Goal: Task Accomplishment & Management: Manage account settings

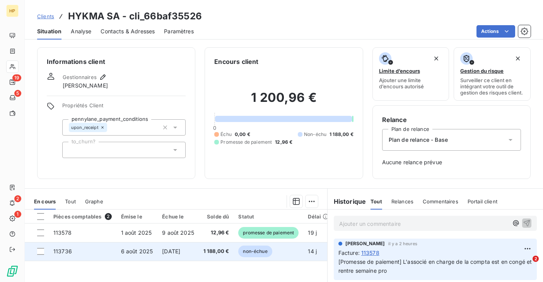
scroll to position [100, 0]
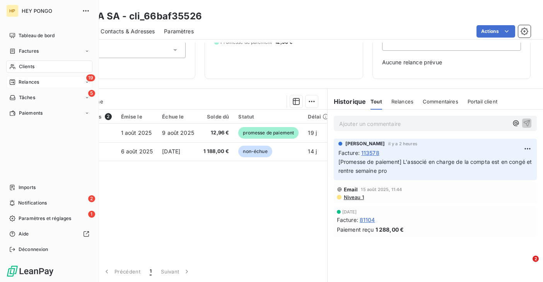
click at [24, 86] on div "19 Relances" at bounding box center [49, 82] width 86 height 12
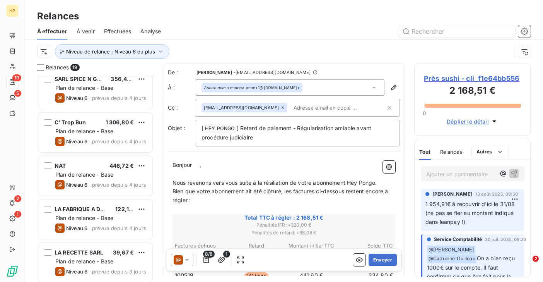
scroll to position [618, 0]
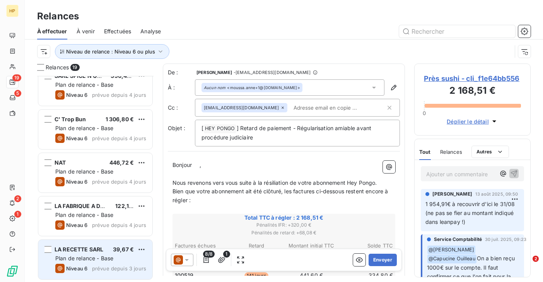
click at [95, 275] on div "LA RECETTE SARL 39,67 € Plan de relance - Base Niveau 6 prévue depuis 3 jours" at bounding box center [95, 258] width 114 height 39
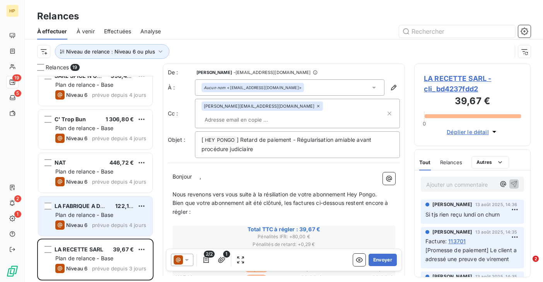
click at [102, 223] on span "prévue depuis 4 jours" at bounding box center [119, 225] width 54 height 6
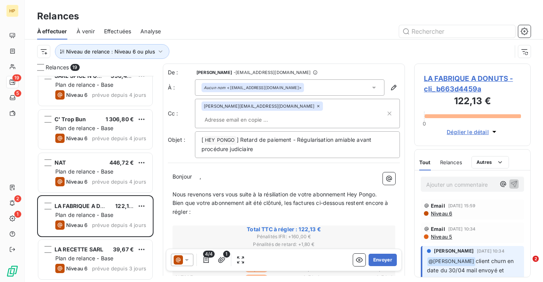
click at [461, 75] on span "LA FABRIQUE A DONUTS - cli_b663d4459a" at bounding box center [472, 83] width 97 height 21
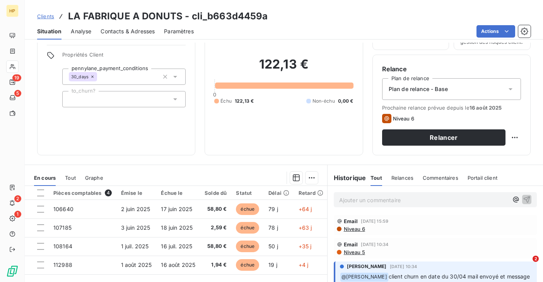
scroll to position [127, 0]
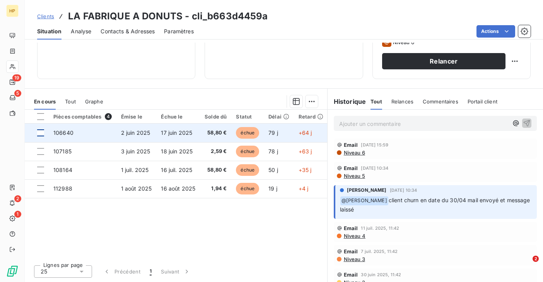
click at [42, 130] on div at bounding box center [40, 132] width 7 height 7
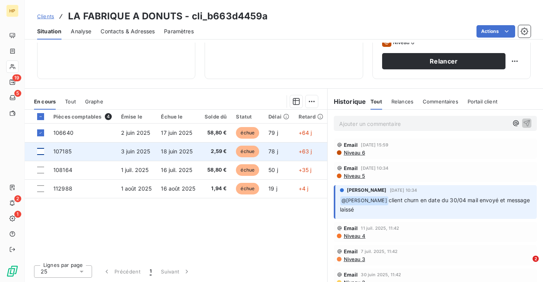
click at [41, 151] on div at bounding box center [40, 151] width 7 height 7
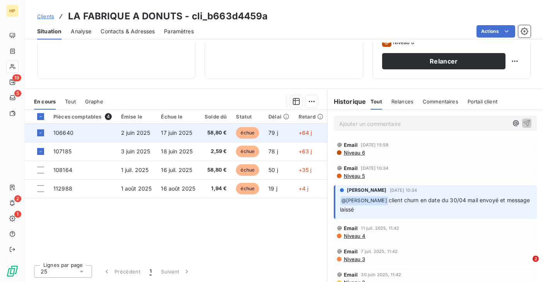
click at [64, 132] on span "106640" at bounding box center [63, 132] width 20 height 7
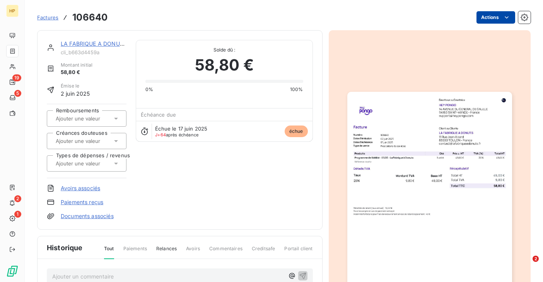
click at [502, 21] on html "HP 19 5 2 1 Factures 106640 Actions LA FABRIQUE A DONUTS cli_b663d4459a Montant…" at bounding box center [271, 141] width 543 height 282
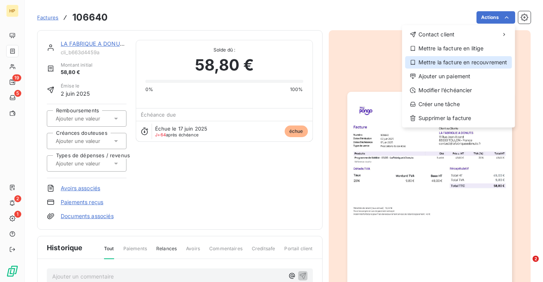
click at [446, 60] on div "Mettre la facture en recouvrement" at bounding box center [458, 62] width 107 height 12
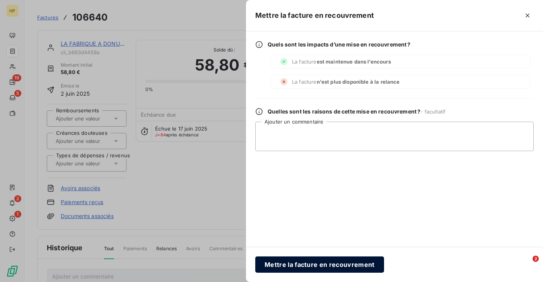
click at [288, 262] on button "Mettre la facture en recouvrement" at bounding box center [319, 264] width 129 height 16
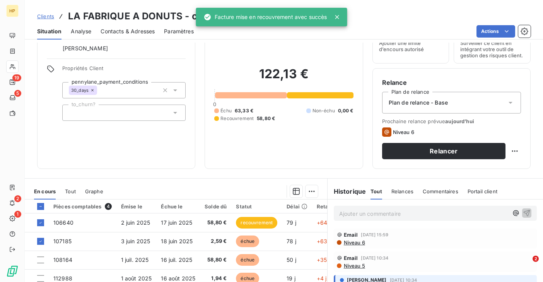
scroll to position [89, 0]
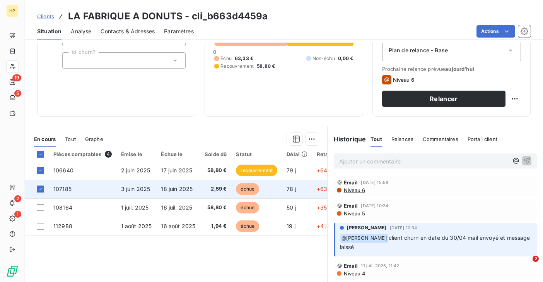
click at [162, 192] on td "18 juin 2025" at bounding box center [178, 188] width 44 height 19
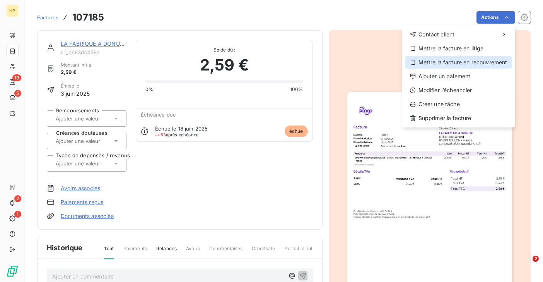
click at [475, 64] on div "Mettre la facture en recouvrement" at bounding box center [458, 62] width 107 height 12
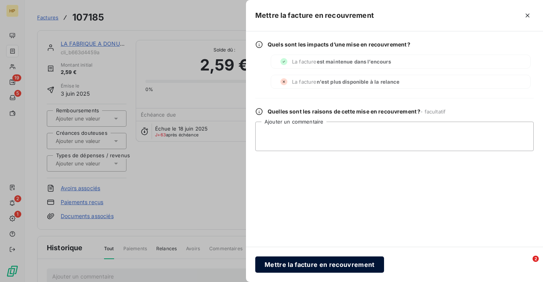
click at [327, 259] on button "Mettre la facture en recouvrement" at bounding box center [319, 264] width 129 height 16
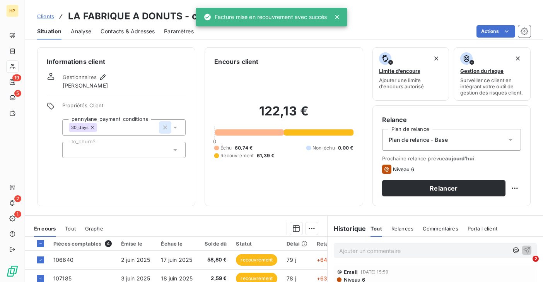
scroll to position [127, 0]
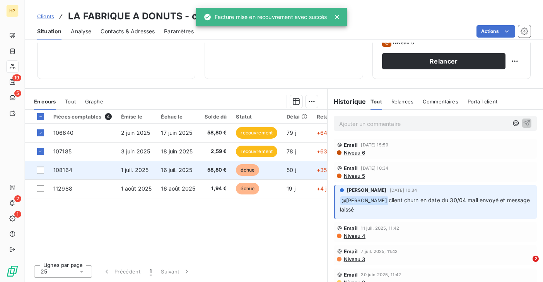
click at [178, 174] on td "16 juil. 2025" at bounding box center [178, 170] width 44 height 19
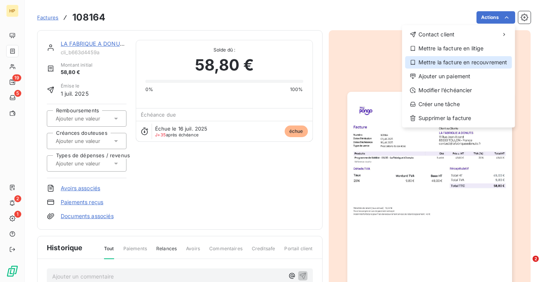
click at [455, 66] on div "Mettre la facture en recouvrement" at bounding box center [458, 62] width 107 height 12
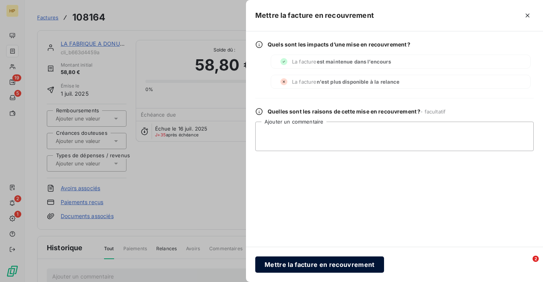
click at [301, 264] on button "Mettre la facture en recouvrement" at bounding box center [319, 264] width 129 height 16
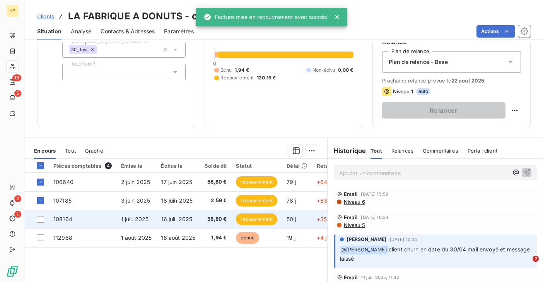
scroll to position [127, 0]
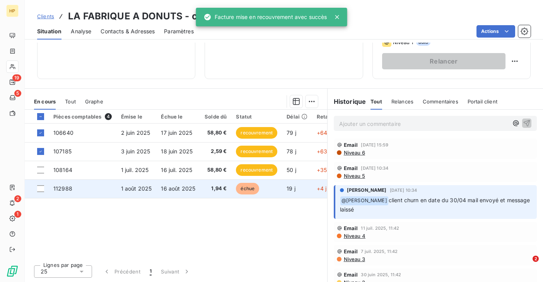
click at [138, 190] on span "1 août 2025" at bounding box center [136, 188] width 31 height 7
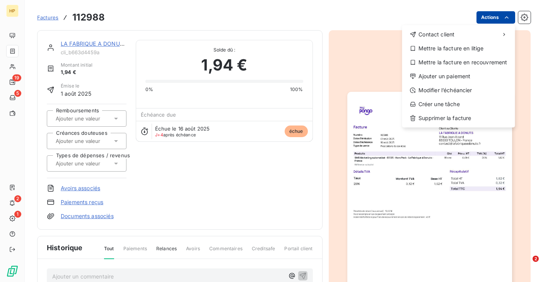
click at [497, 19] on html "HP 19 5 2 1 Factures 112988 Actions Contact client Mettre la facture en litige …" at bounding box center [271, 141] width 543 height 282
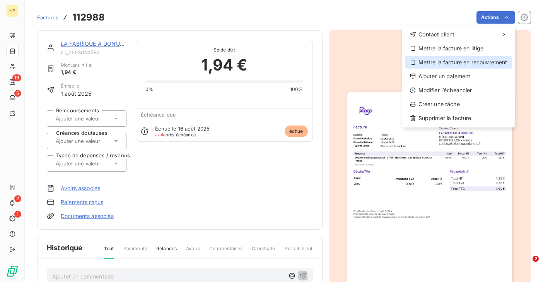
click at [441, 63] on div "Mettre la facture en recouvrement" at bounding box center [458, 62] width 107 height 12
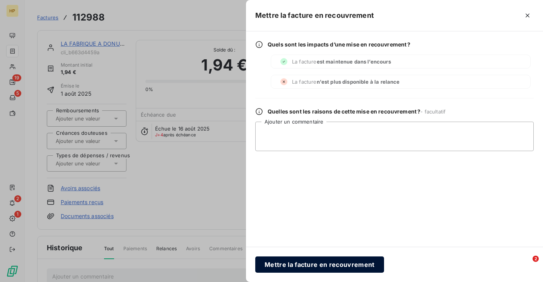
click at [277, 265] on button "Mettre la facture en recouvrement" at bounding box center [319, 264] width 129 height 16
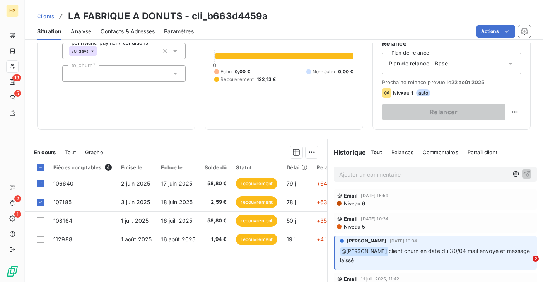
scroll to position [77, 0]
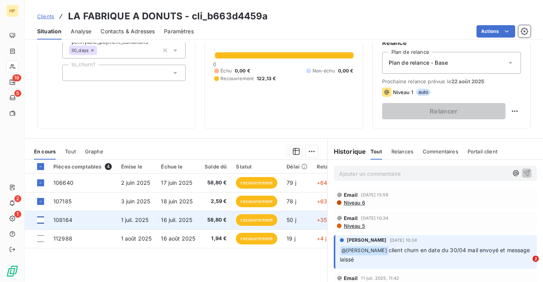
click at [40, 220] on div at bounding box center [40, 219] width 7 height 7
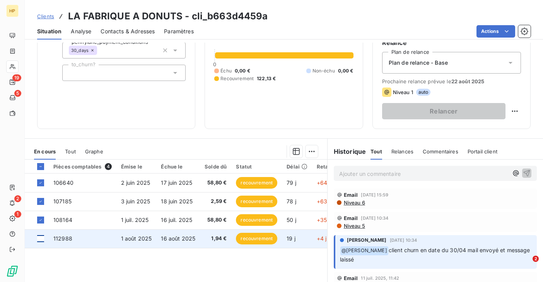
click at [41, 235] on div at bounding box center [40, 238] width 7 height 7
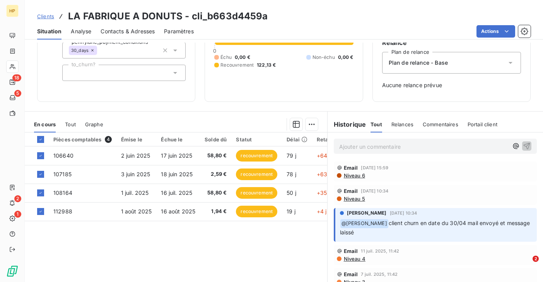
click at [170, 249] on div "Pièces comptables 4 Émise le Échue le Solde dû Statut Délai Retard 106640 2 jui…" at bounding box center [176, 206] width 302 height 149
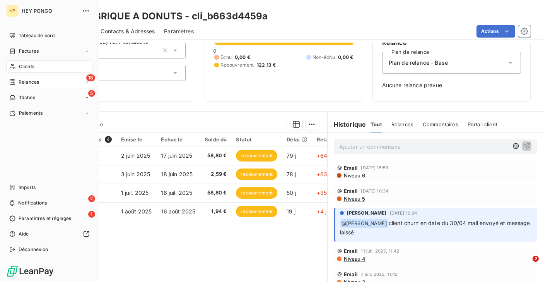
click at [26, 82] on span "Relances" at bounding box center [29, 82] width 21 height 7
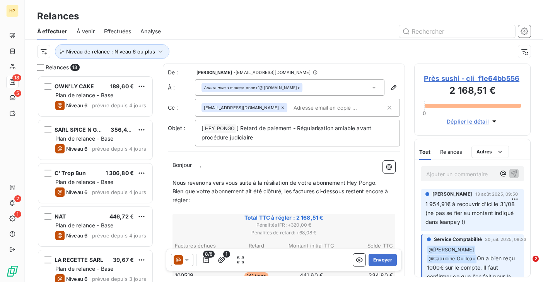
scroll to position [574, 0]
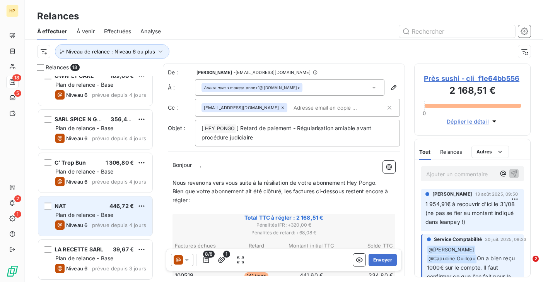
click at [82, 220] on div "Niveau 6" at bounding box center [71, 224] width 32 height 9
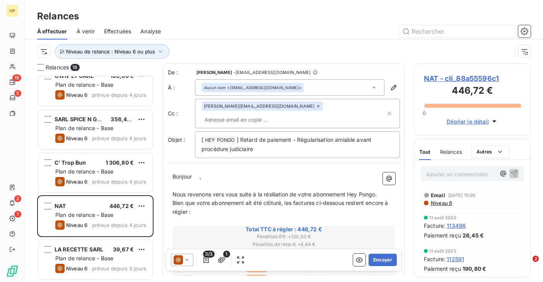
click at [447, 78] on span "NAT - cli_88a55596c1" at bounding box center [472, 78] width 97 height 10
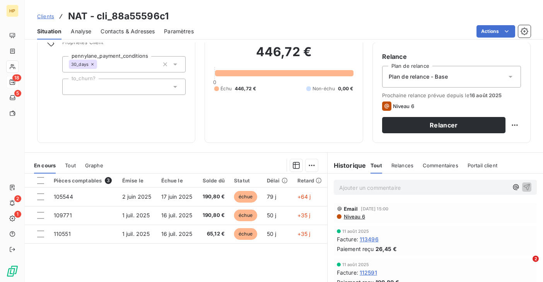
scroll to position [81, 0]
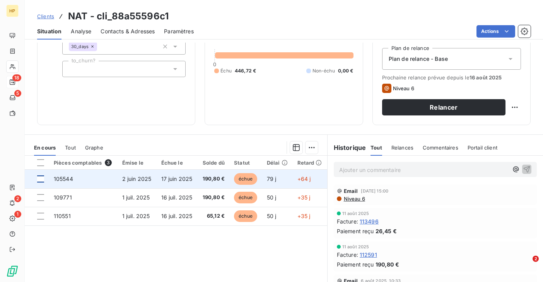
click at [41, 179] on div at bounding box center [40, 178] width 7 height 7
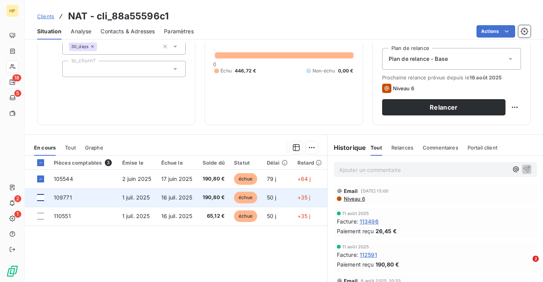
click at [41, 195] on div at bounding box center [40, 197] width 7 height 7
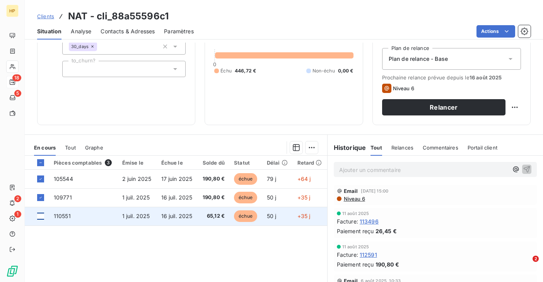
click at [41, 217] on div at bounding box center [40, 215] width 7 height 7
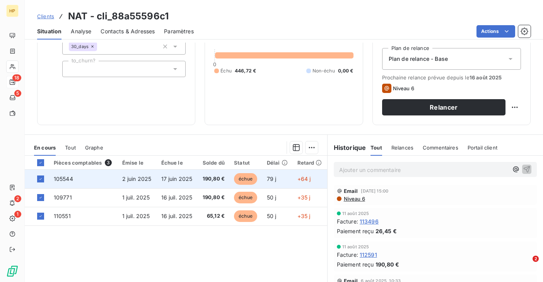
click at [176, 179] on span "17 juin 2025" at bounding box center [176, 178] width 31 height 7
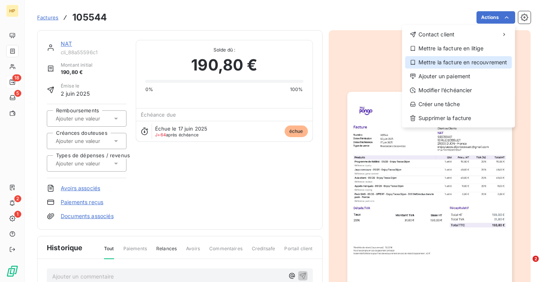
click at [443, 60] on div "Mettre la facture en recouvrement" at bounding box center [458, 62] width 107 height 12
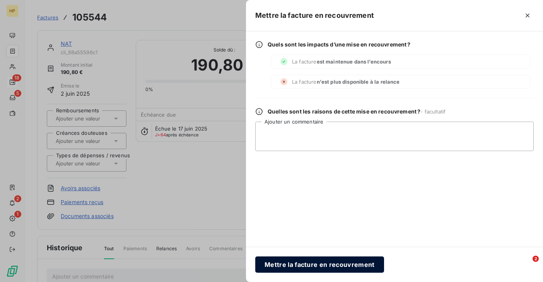
click at [290, 263] on button "Mettre la facture en recouvrement" at bounding box center [319, 264] width 129 height 16
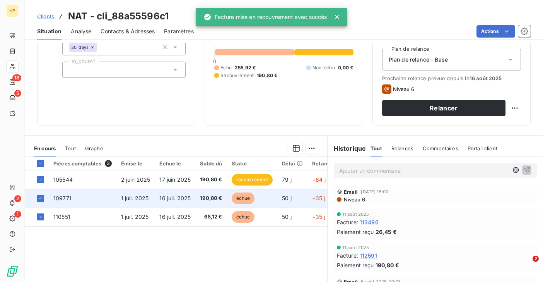
scroll to position [89, 0]
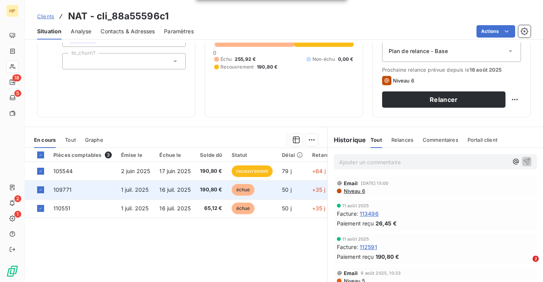
click at [149, 190] on td "1 juil. 2025" at bounding box center [135, 189] width 39 height 19
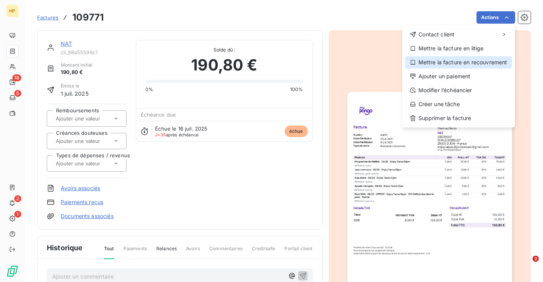
click at [463, 65] on div "Mettre la facture en recouvrement" at bounding box center [458, 62] width 107 height 12
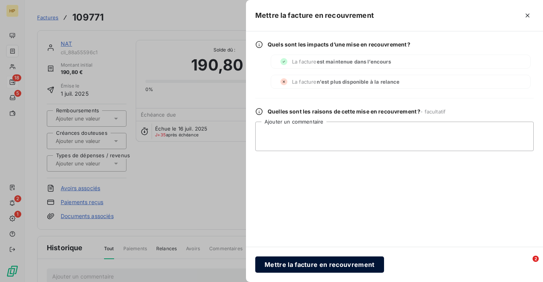
click at [270, 264] on button "Mettre la facture en recouvrement" at bounding box center [319, 264] width 129 height 16
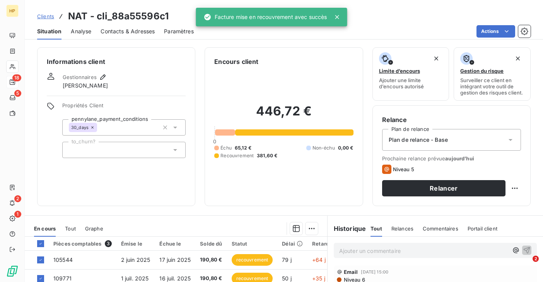
scroll to position [73, 0]
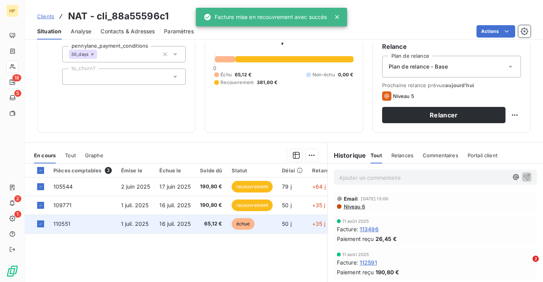
click at [147, 222] on span "1 juil. 2025" at bounding box center [135, 223] width 28 height 7
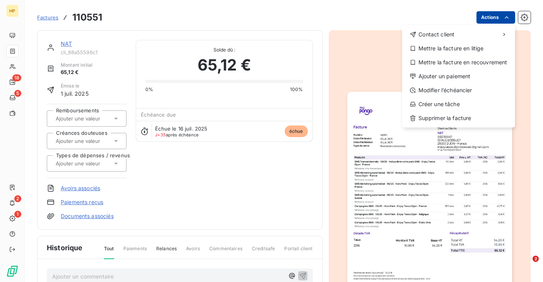
click at [500, 21] on html "HP 18 5 2 1 Factures 110551 Actions Contact client Mettre la facture en litige …" at bounding box center [271, 141] width 543 height 282
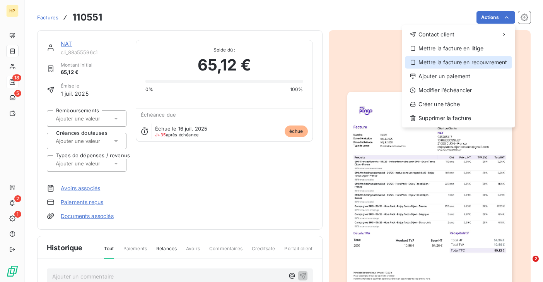
click at [467, 66] on div "Mettre la facture en recouvrement" at bounding box center [458, 62] width 107 height 12
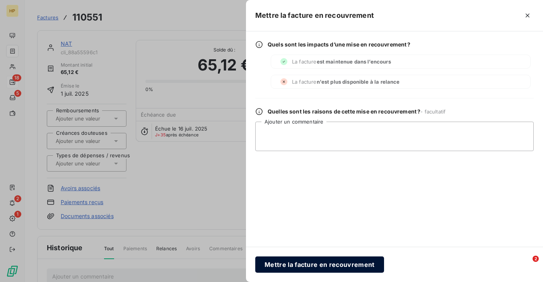
click at [289, 263] on button "Mettre la facture en recouvrement" at bounding box center [319, 264] width 129 height 16
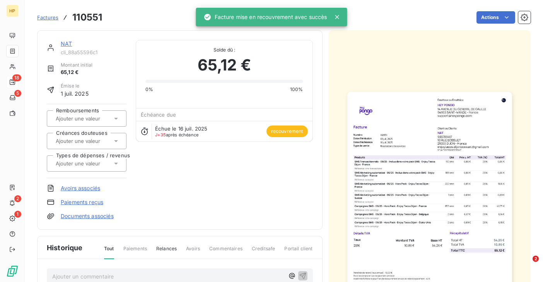
scroll to position [146, 0]
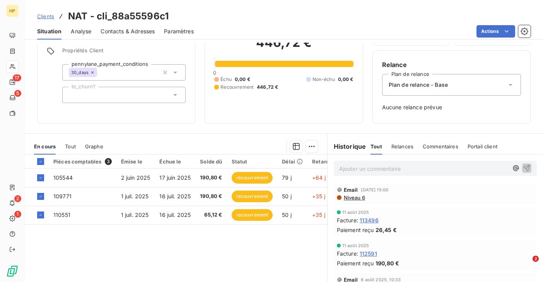
scroll to position [100, 0]
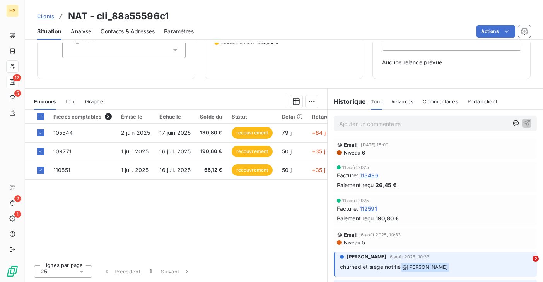
click at [45, 19] on span "Clients" at bounding box center [45, 16] width 17 height 6
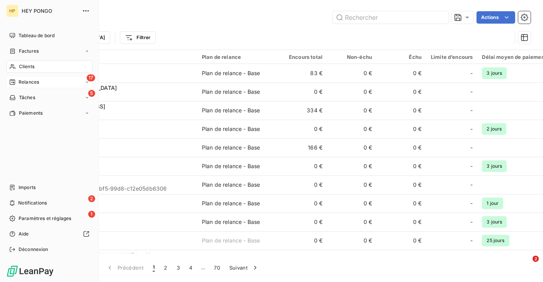
click at [18, 82] on div "Relances" at bounding box center [24, 82] width 30 height 7
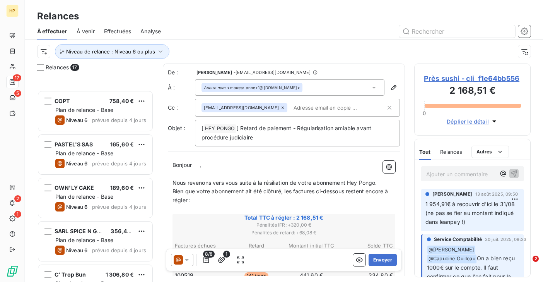
scroll to position [531, 0]
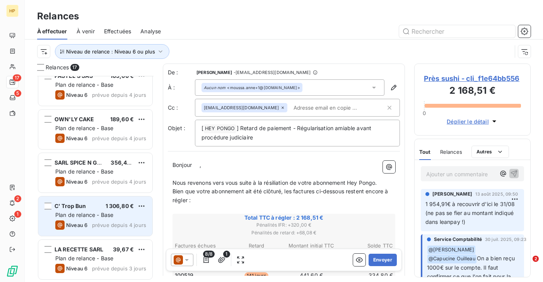
click at [91, 213] on span "Plan de relance - Base" at bounding box center [84, 214] width 58 height 7
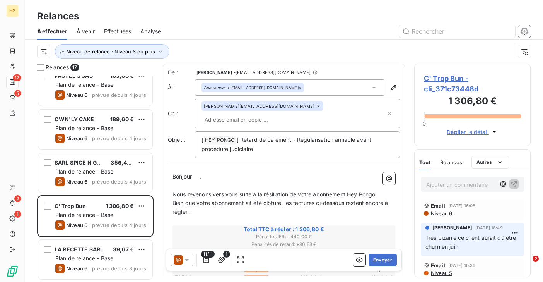
click at [448, 77] on span "C' Trop Bun - cli_371c73448d" at bounding box center [472, 83] width 97 height 21
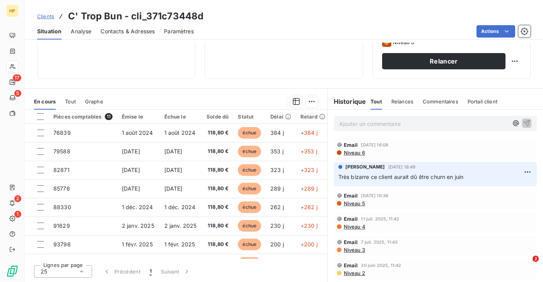
scroll to position [72, 0]
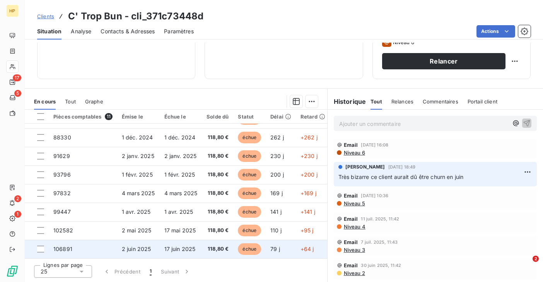
click at [89, 246] on td "106891" at bounding box center [83, 248] width 68 height 19
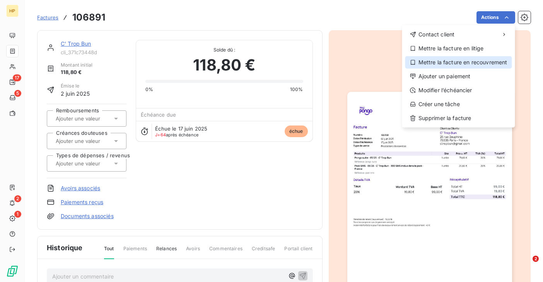
click at [462, 65] on div "Mettre la facture en recouvrement" at bounding box center [458, 62] width 107 height 12
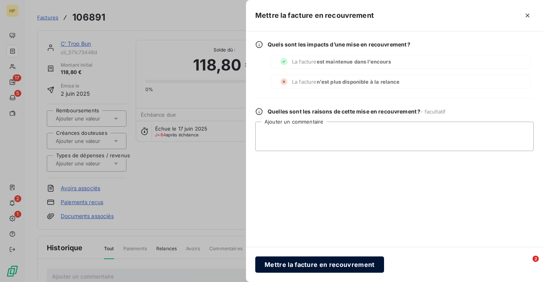
click at [297, 262] on button "Mettre la facture en recouvrement" at bounding box center [319, 264] width 129 height 16
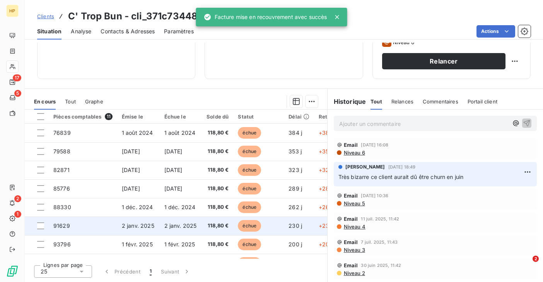
scroll to position [72, 0]
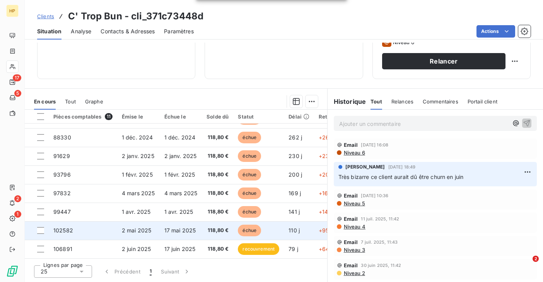
click at [135, 227] on span "2 mai 2025" at bounding box center [137, 230] width 30 height 7
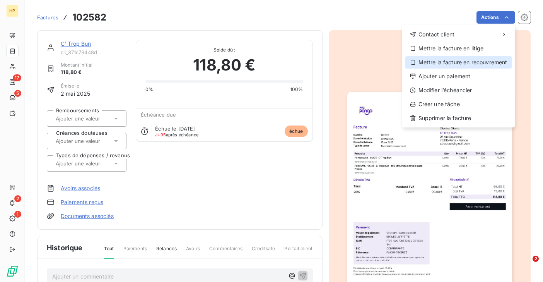
click at [453, 63] on div "Mettre la facture en recouvrement" at bounding box center [458, 62] width 107 height 12
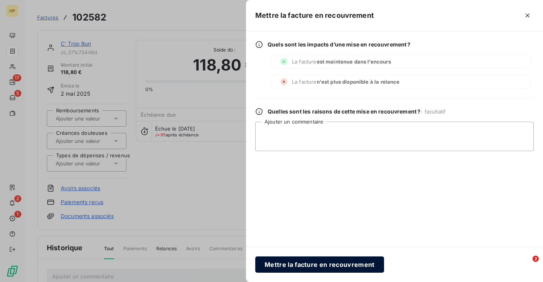
click at [287, 266] on button "Mettre la facture en recouvrement" at bounding box center [319, 264] width 129 height 16
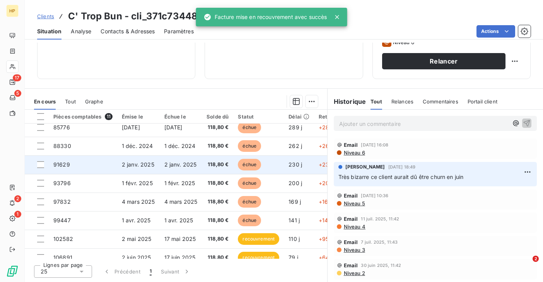
scroll to position [72, 0]
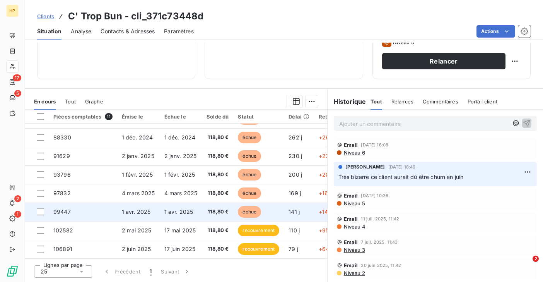
click at [169, 212] on td "1 avr. 2025" at bounding box center [181, 211] width 43 height 19
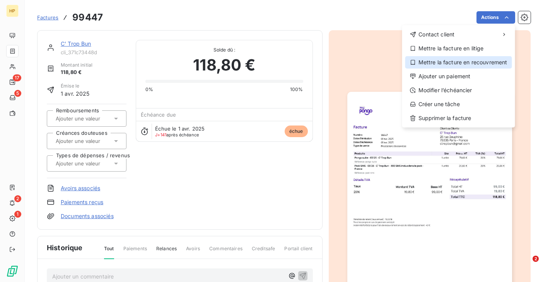
click at [469, 63] on div "Mettre la facture en recouvrement" at bounding box center [458, 62] width 107 height 12
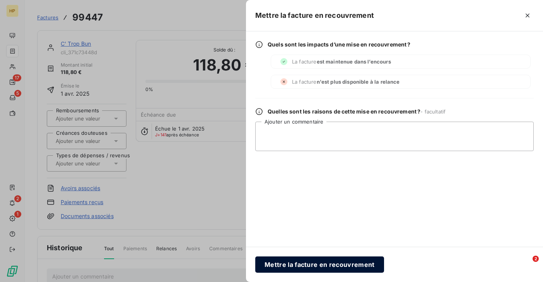
click at [284, 264] on button "Mettre la facture en recouvrement" at bounding box center [319, 264] width 129 height 16
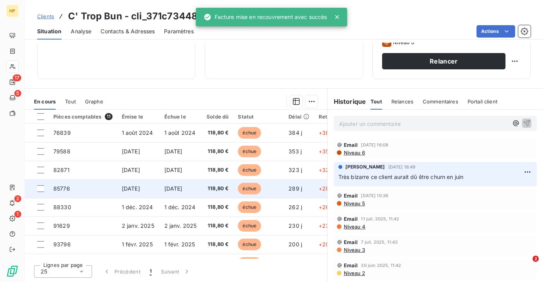
scroll to position [72, 0]
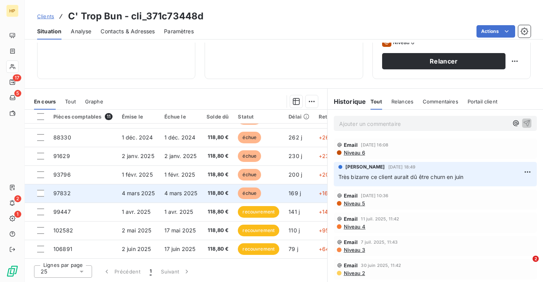
click at [169, 193] on span "4 mars 2025" at bounding box center [180, 193] width 33 height 7
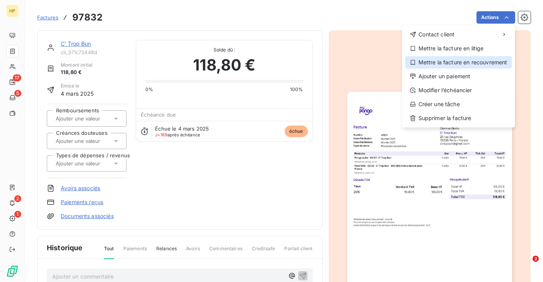
click at [464, 63] on div "Mettre la facture en recouvrement" at bounding box center [458, 62] width 107 height 12
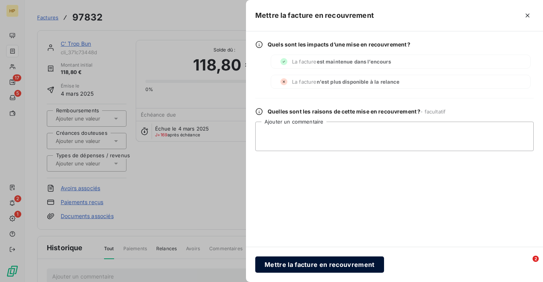
click at [309, 259] on button "Mettre la facture en recouvrement" at bounding box center [319, 264] width 129 height 16
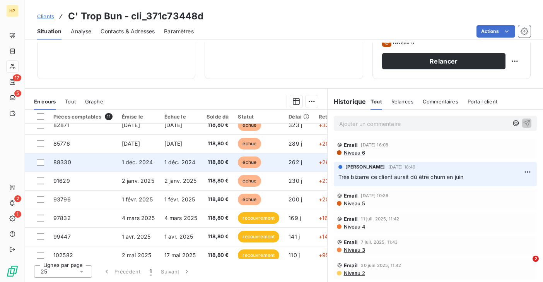
scroll to position [48, 0]
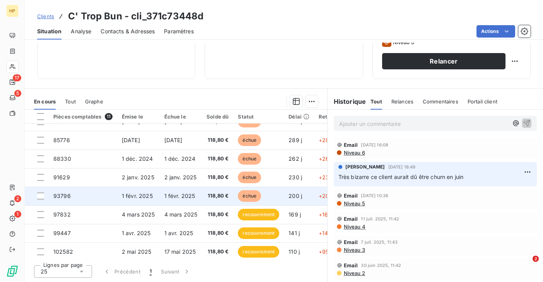
click at [200, 197] on td "1 févr. 2025" at bounding box center [181, 195] width 43 height 19
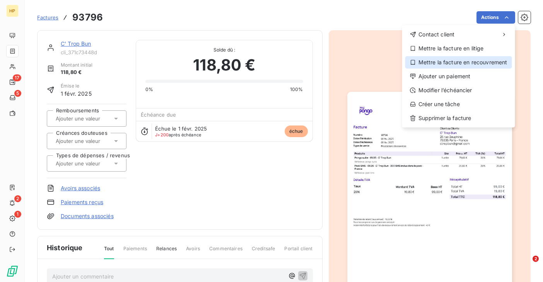
click at [457, 63] on div "Mettre la facture en recouvrement" at bounding box center [458, 62] width 107 height 12
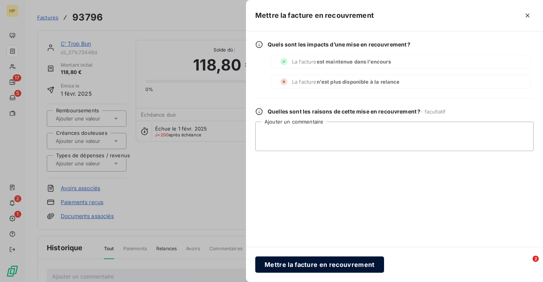
click at [317, 266] on button "Mettre la facture en recouvrement" at bounding box center [319, 264] width 129 height 16
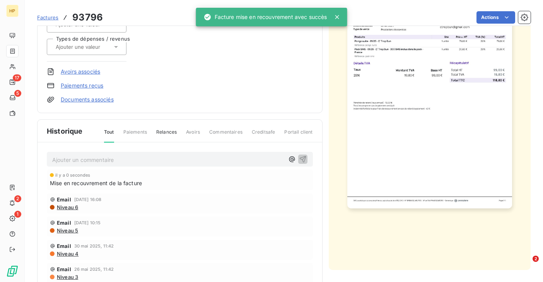
scroll to position [146, 0]
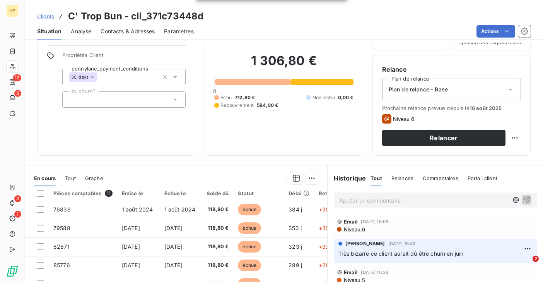
scroll to position [127, 0]
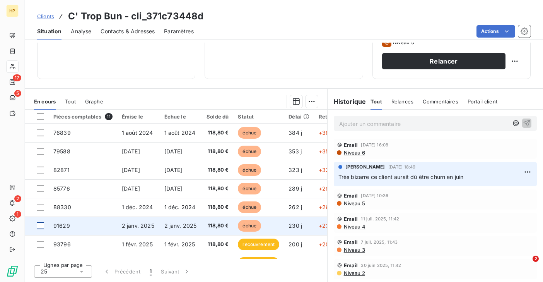
click at [39, 224] on div at bounding box center [40, 225] width 7 height 7
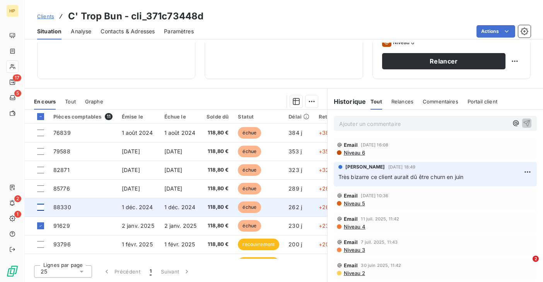
click at [41, 207] on div at bounding box center [40, 206] width 7 height 7
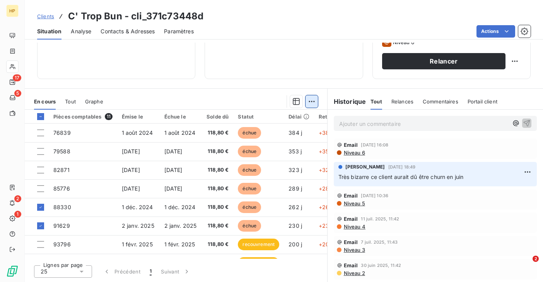
click at [312, 103] on html "HP 17 5 2 1 Clients C' Trop Bun - cli_371c73448d Situation Analyse Contacts & A…" at bounding box center [271, 141] width 543 height 282
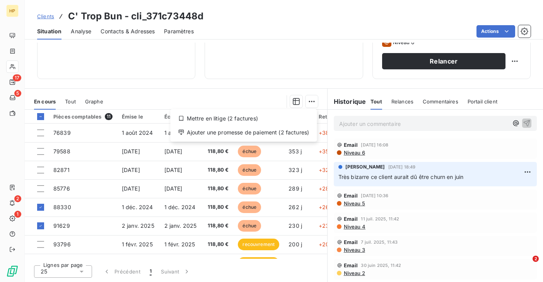
click at [221, 86] on html "HP 17 5 2 1 Clients C' Trop Bun - cli_371c73448d Situation Analyse Contacts & A…" at bounding box center [271, 141] width 543 height 282
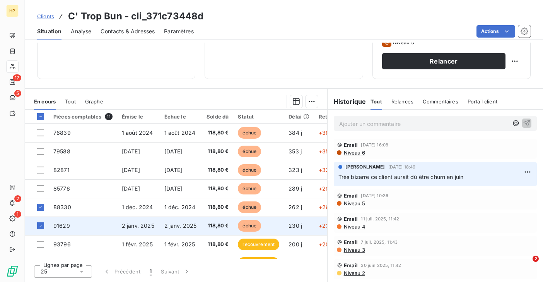
click at [104, 226] on td "91629" at bounding box center [83, 225] width 68 height 19
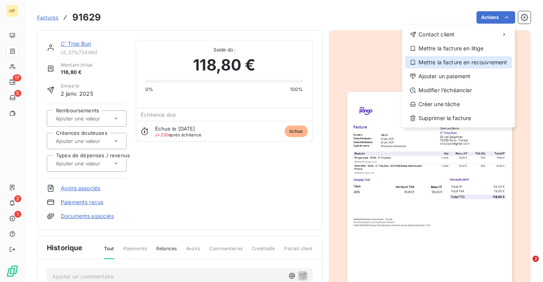
click at [483, 61] on div "Mettre la facture en recouvrement" at bounding box center [458, 62] width 107 height 12
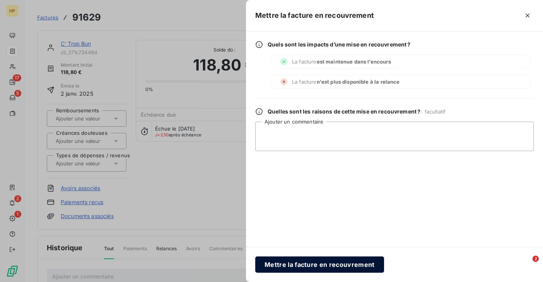
click at [311, 261] on button "Mettre la facture en recouvrement" at bounding box center [319, 264] width 129 height 16
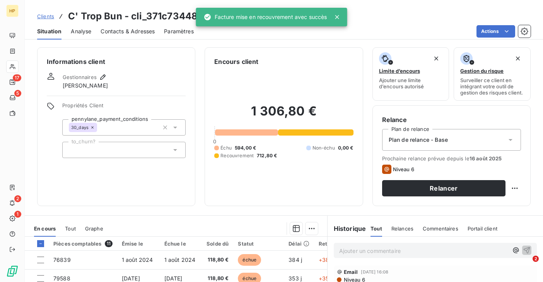
scroll to position [127, 0]
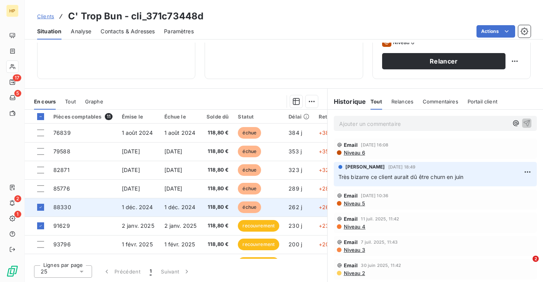
click at [135, 211] on td "1 déc. 2024" at bounding box center [138, 207] width 43 height 19
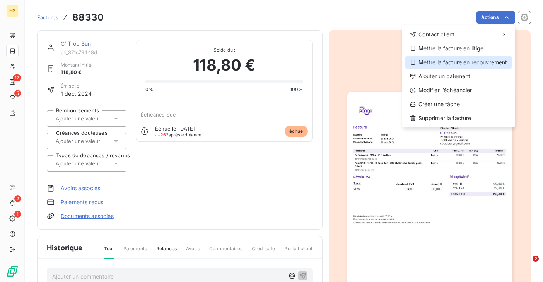
click at [489, 58] on div "Mettre la facture en recouvrement" at bounding box center [458, 62] width 107 height 12
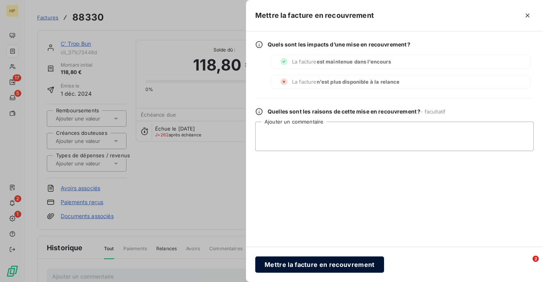
click at [322, 264] on button "Mettre la facture en recouvrement" at bounding box center [319, 264] width 129 height 16
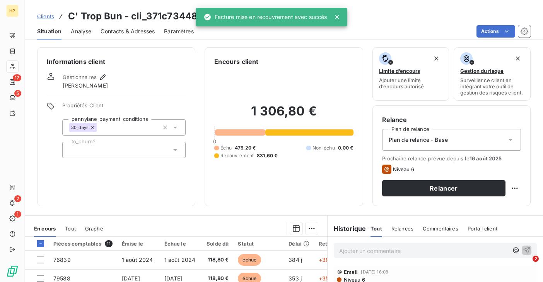
scroll to position [127, 0]
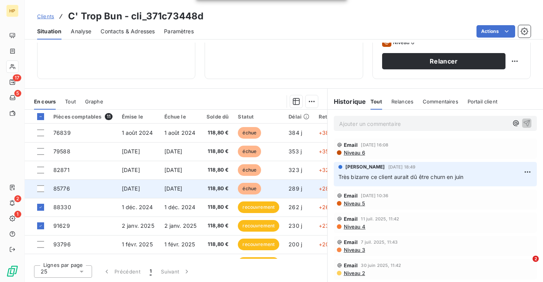
click at [157, 194] on td "4 nov. 2024" at bounding box center [138, 188] width 43 height 19
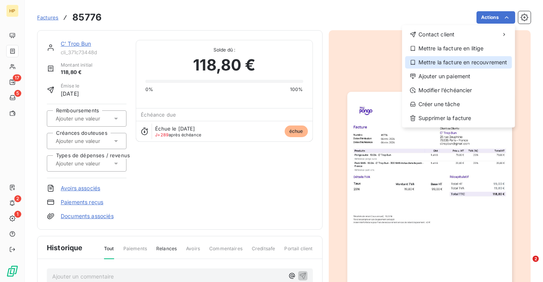
click at [482, 62] on div "Mettre la facture en recouvrement" at bounding box center [458, 62] width 107 height 12
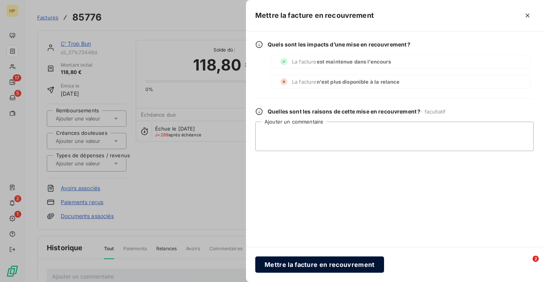
click at [312, 266] on button "Mettre la facture en recouvrement" at bounding box center [319, 264] width 129 height 16
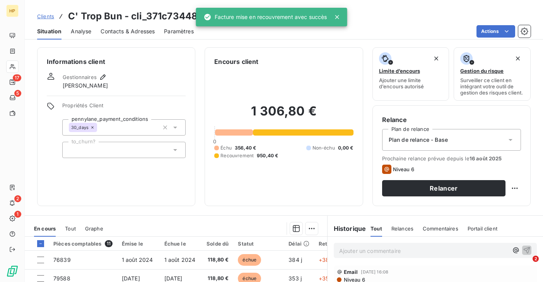
scroll to position [127, 0]
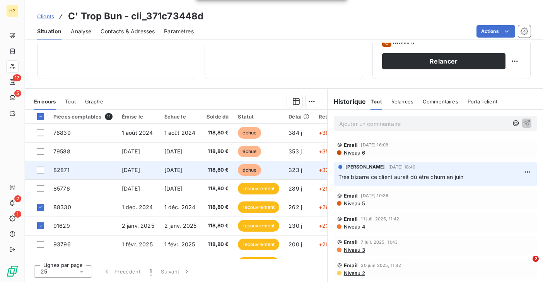
click at [181, 168] on span "1 oct. 2024" at bounding box center [173, 169] width 18 height 7
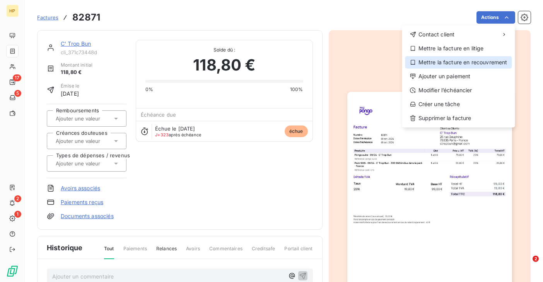
click at [480, 56] on div "Mettre la facture en recouvrement" at bounding box center [458, 62] width 107 height 12
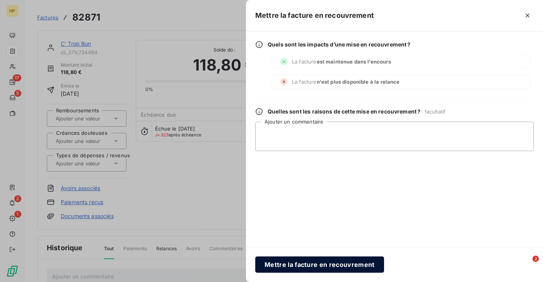
click at [304, 264] on button "Mettre la facture en recouvrement" at bounding box center [319, 264] width 129 height 16
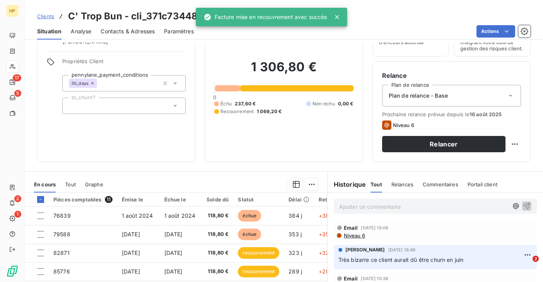
scroll to position [127, 0]
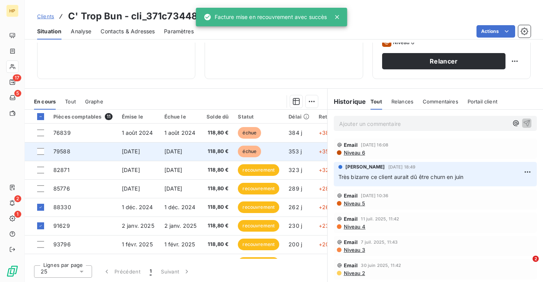
click at [167, 153] on span "1 sept. 2024" at bounding box center [173, 151] width 18 height 7
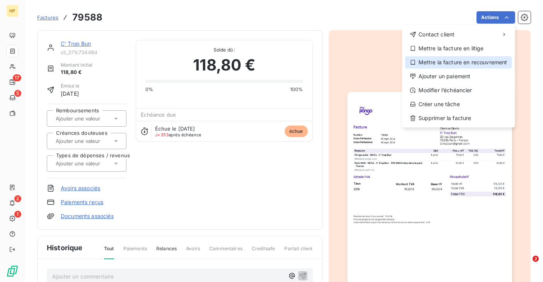
click at [478, 66] on div "Mettre la facture en recouvrement" at bounding box center [458, 62] width 107 height 12
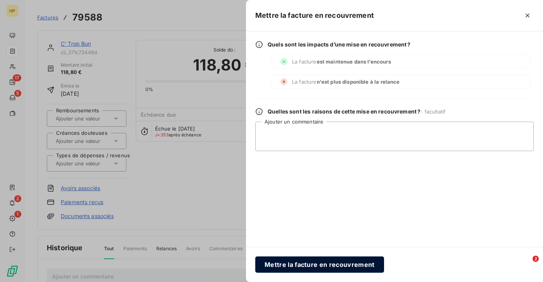
click at [280, 263] on button "Mettre la facture en recouvrement" at bounding box center [319, 264] width 129 height 16
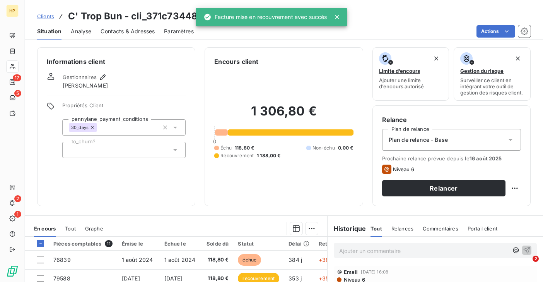
scroll to position [127, 0]
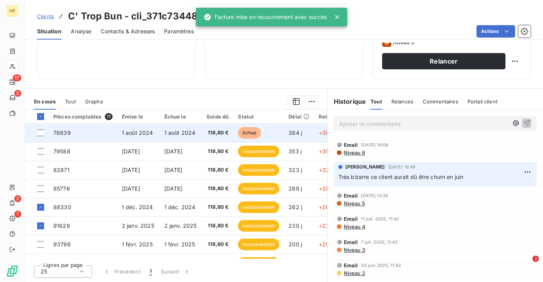
click at [176, 135] on span "1 août 2024" at bounding box center [179, 132] width 31 height 7
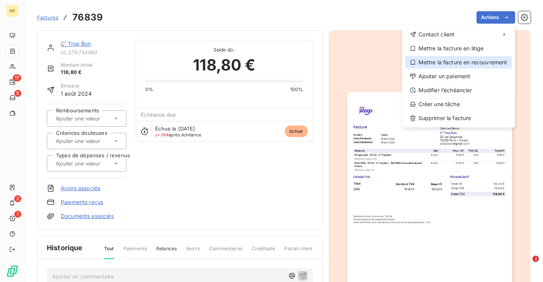
click at [483, 62] on div "Mettre la facture en recouvrement" at bounding box center [458, 62] width 107 height 12
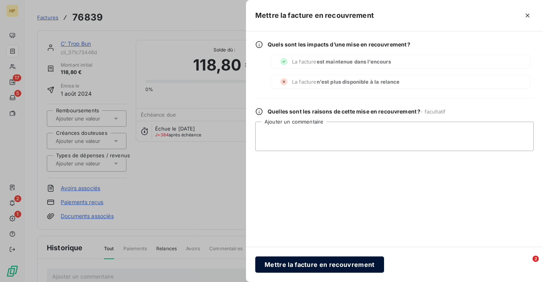
click at [291, 260] on button "Mettre la facture en recouvrement" at bounding box center [319, 264] width 129 height 16
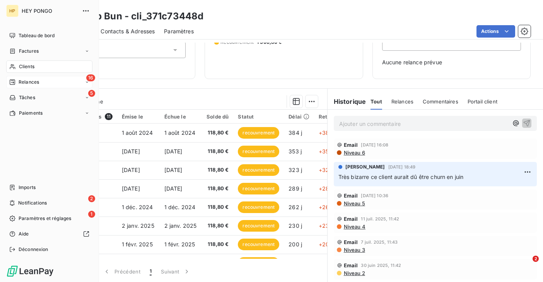
click at [21, 80] on span "Relances" at bounding box center [29, 82] width 21 height 7
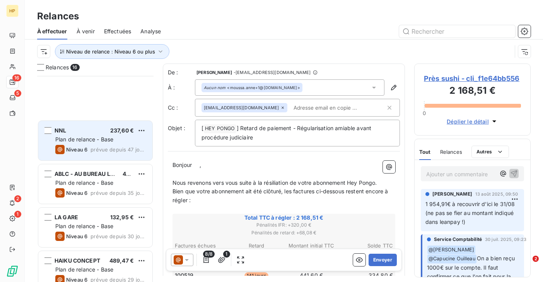
scroll to position [488, 0]
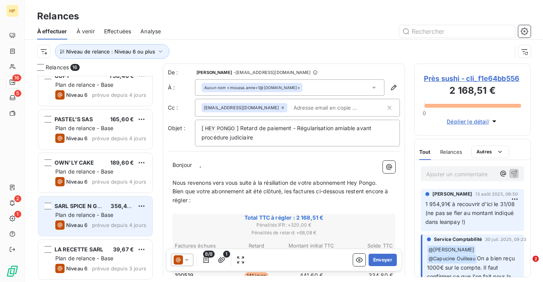
click at [78, 211] on div "Plan de relance - Base" at bounding box center [100, 215] width 91 height 8
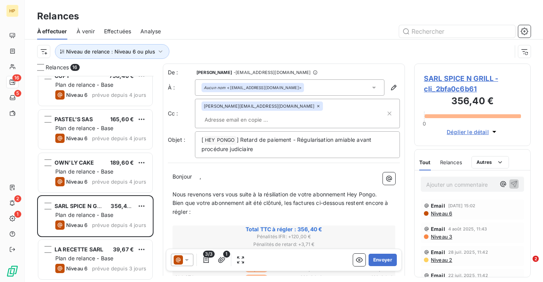
click at [444, 78] on span "SARL SPICE N GRILL - cli_2bfa0c6b61" at bounding box center [472, 83] width 97 height 21
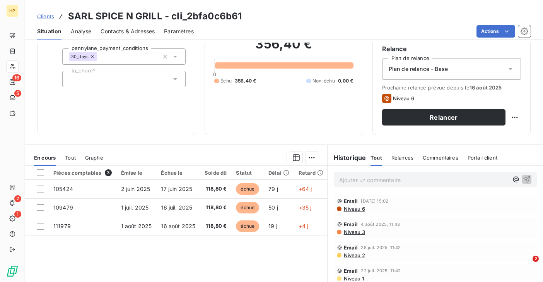
scroll to position [67, 0]
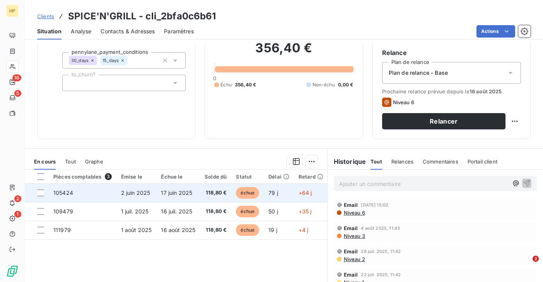
click at [70, 190] on span "105424" at bounding box center [63, 192] width 20 height 7
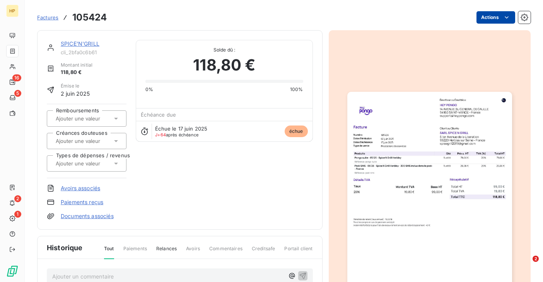
click at [506, 21] on html "HP 16 5 2 1 Factures 105424 Actions SPICE'N'GRILL cli_2bfa0c6b61 Montant initia…" at bounding box center [271, 141] width 543 height 282
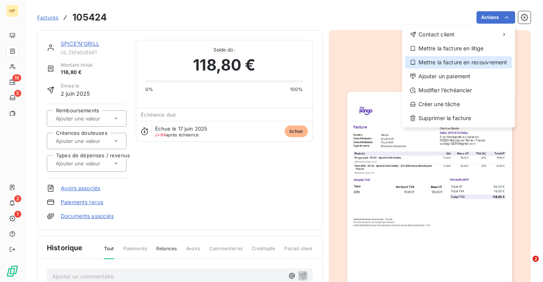
click at [485, 65] on div "Mettre la facture en recouvrement" at bounding box center [458, 62] width 107 height 12
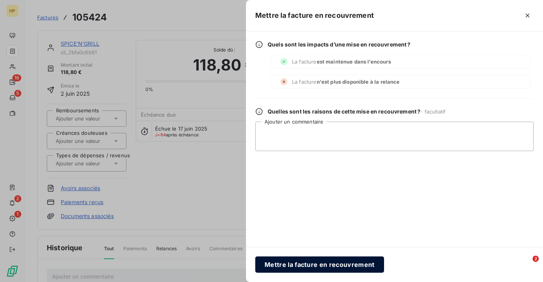
click at [311, 260] on button "Mettre la facture en recouvrement" at bounding box center [319, 264] width 129 height 16
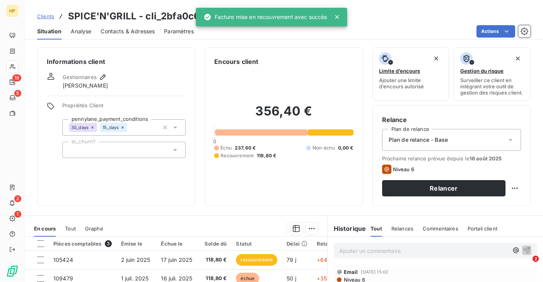
scroll to position [79, 0]
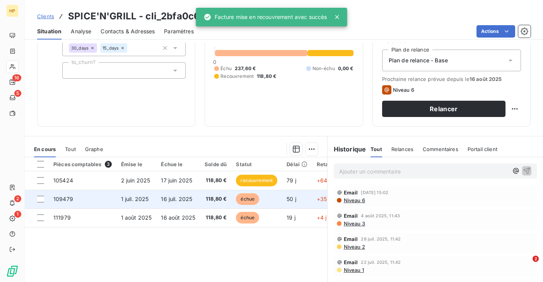
click at [157, 202] on td "16 juil. 2025" at bounding box center [178, 199] width 44 height 19
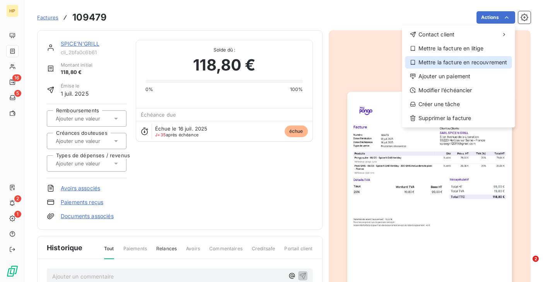
click at [455, 63] on div "Mettre la facture en recouvrement" at bounding box center [458, 62] width 107 height 12
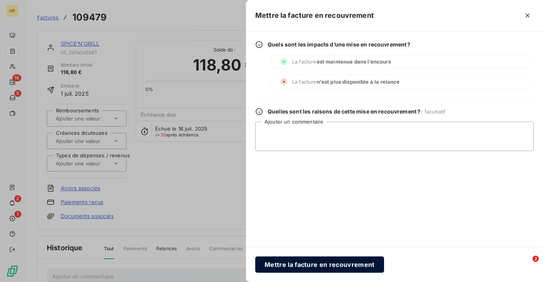
click at [279, 264] on button "Mettre la facture en recouvrement" at bounding box center [319, 264] width 129 height 16
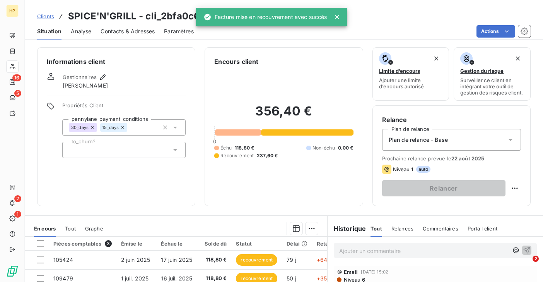
scroll to position [127, 0]
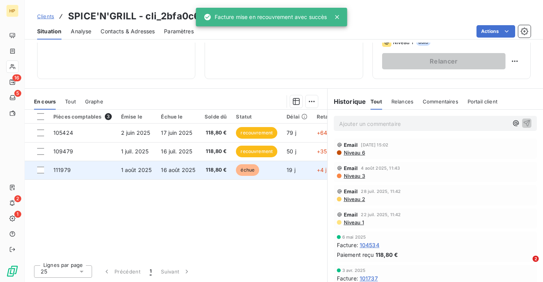
click at [162, 166] on span "16 août 2025" at bounding box center [178, 169] width 34 height 7
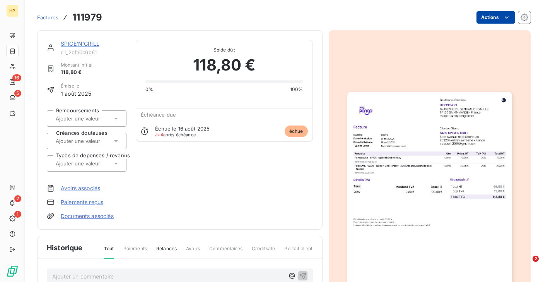
click at [497, 21] on html "HP 16 5 2 1 Factures 111979 Actions SPICE'N'GRILL cli_2bfa0c6b61 Montant initia…" at bounding box center [271, 141] width 543 height 282
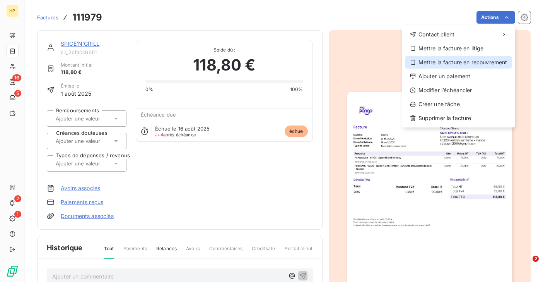
click at [472, 63] on div "Mettre la facture en recouvrement" at bounding box center [458, 62] width 107 height 12
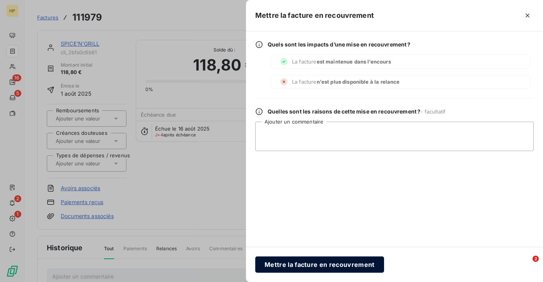
click at [280, 263] on button "Mettre la facture en recouvrement" at bounding box center [319, 264] width 129 height 16
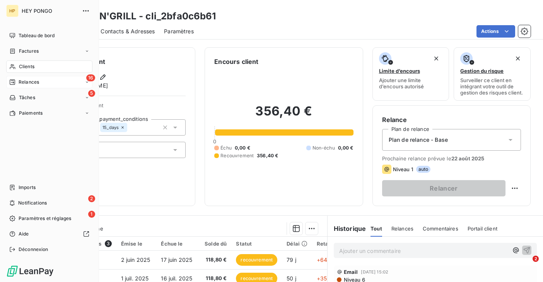
click at [19, 81] on span "Relances" at bounding box center [29, 82] width 21 height 7
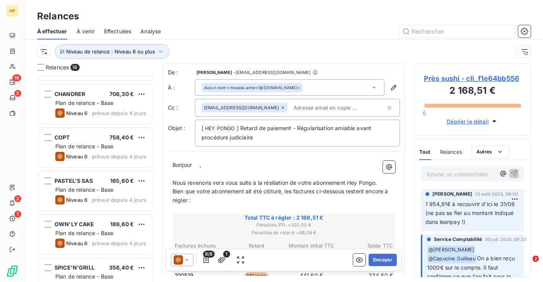
scroll to position [488, 0]
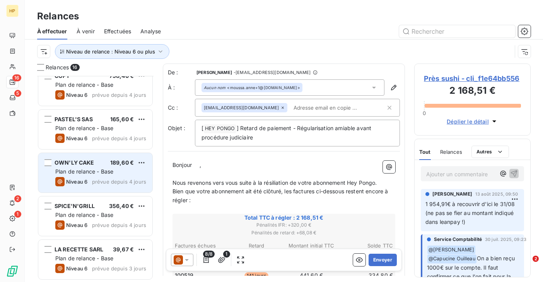
click at [78, 182] on span "Niveau 6" at bounding box center [76, 181] width 21 height 6
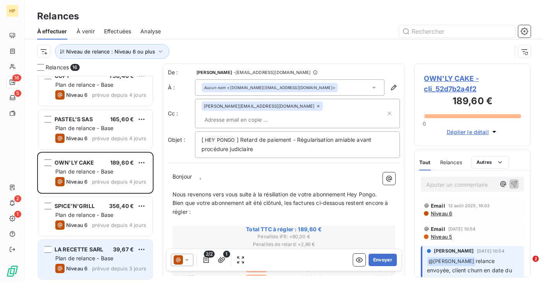
click at [71, 264] on div "Niveau 6" at bounding box center [71, 267] width 32 height 9
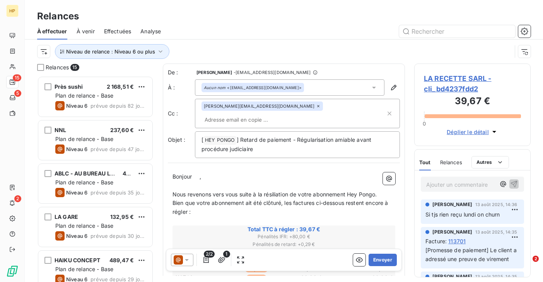
scroll to position [444, 0]
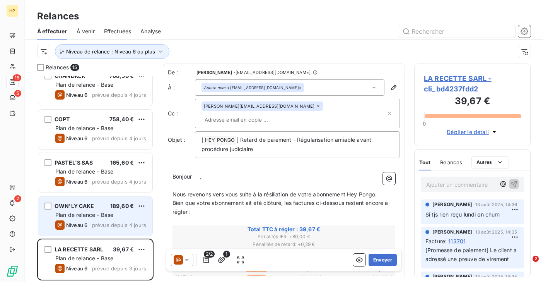
click at [88, 211] on div "Plan de relance - Base" at bounding box center [100, 215] width 91 height 8
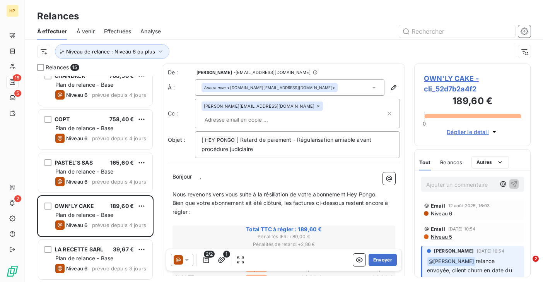
click at [440, 76] on span "OWN'LY CAKE - cli_52d7b2a4f2" at bounding box center [472, 83] width 97 height 21
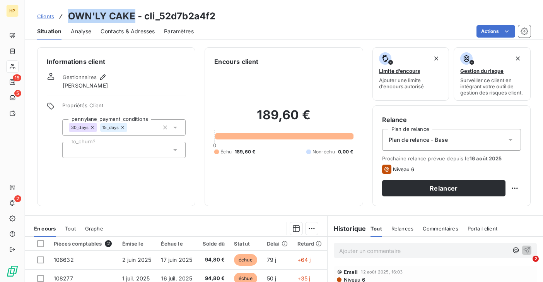
drag, startPoint x: 70, startPoint y: 17, endPoint x: 132, endPoint y: 17, distance: 62.3
click at [132, 17] on h3 "OWN'LY CAKE - cli_52d7b2a4f2" at bounding box center [141, 16] width 147 height 14
copy h3 "OWN'LY CAKE"
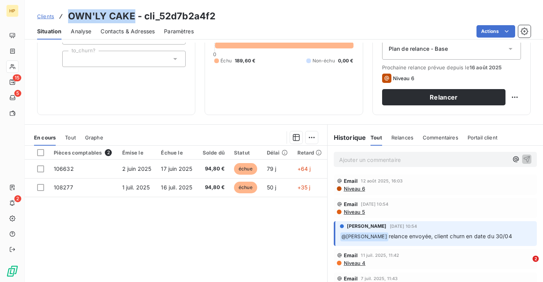
scroll to position [88, 0]
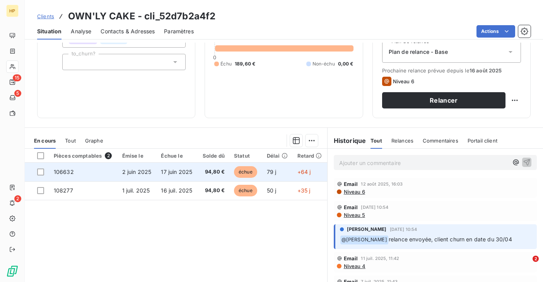
click at [177, 170] on span "17 juin 2025" at bounding box center [176, 171] width 31 height 7
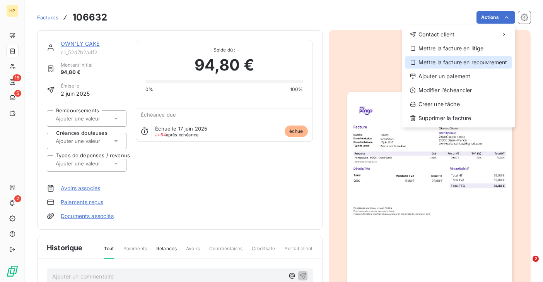
click at [477, 60] on div "Mettre la facture en recouvrement" at bounding box center [458, 62] width 107 height 12
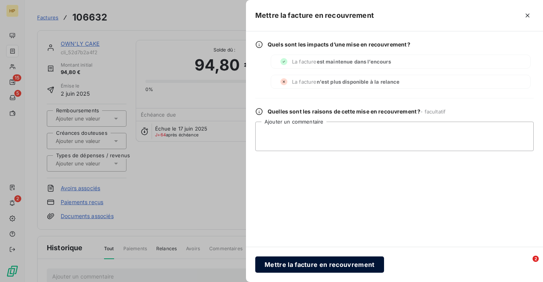
click at [305, 264] on button "Mettre la facture en recouvrement" at bounding box center [319, 264] width 129 height 16
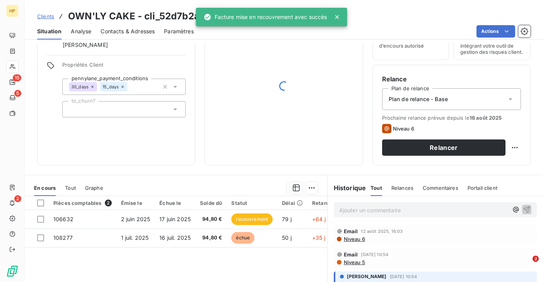
scroll to position [95, 0]
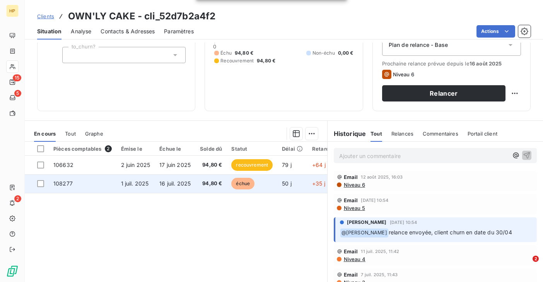
click at [207, 188] on td "94,80 €" at bounding box center [210, 183] width 31 height 19
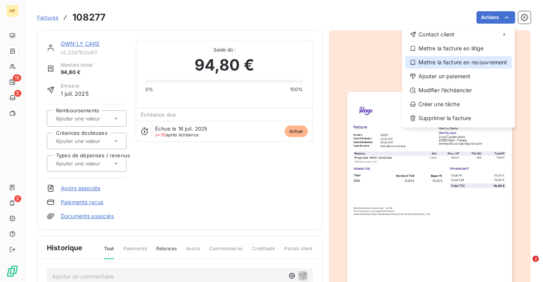
click at [473, 66] on div "Mettre la facture en recouvrement" at bounding box center [458, 62] width 107 height 12
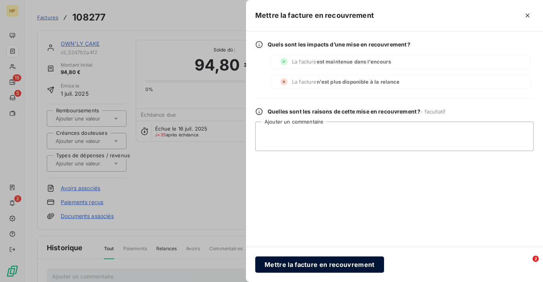
click at [278, 261] on button "Mettre la facture en recouvrement" at bounding box center [319, 264] width 129 height 16
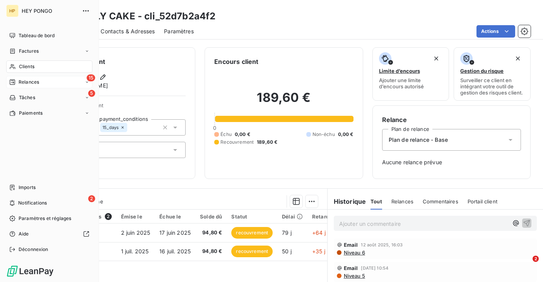
click at [31, 80] on span "Relances" at bounding box center [29, 82] width 21 height 7
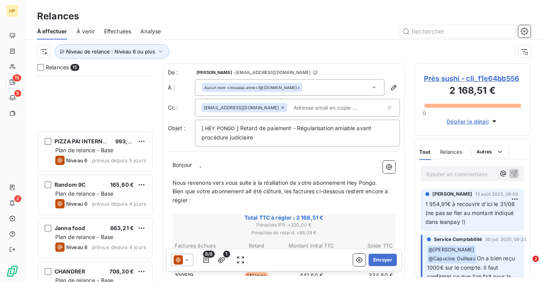
scroll to position [444, 0]
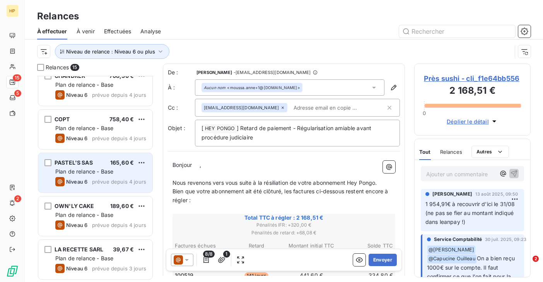
click at [79, 177] on div "Niveau 6" at bounding box center [71, 181] width 32 height 9
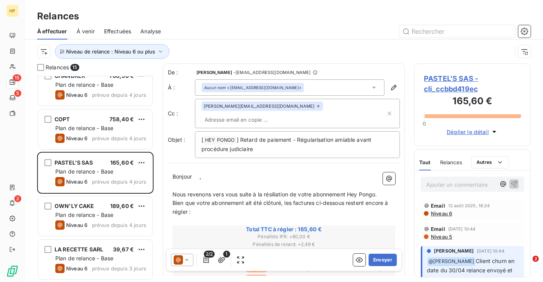
click at [449, 77] on span "PASTEL'S SAS - cli_ccbbd419ec" at bounding box center [472, 83] width 97 height 21
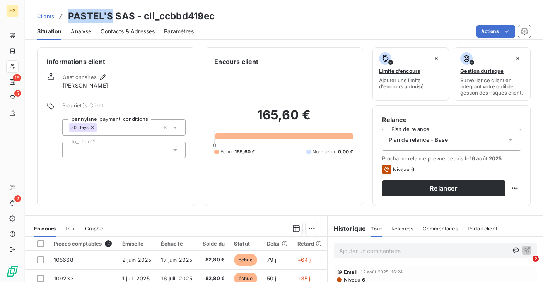
drag, startPoint x: 67, startPoint y: 16, endPoint x: 110, endPoint y: 15, distance: 43.0
click at [110, 15] on div "Clients PASTEL'S SAS - cli_ccbbd419ec" at bounding box center [126, 16] width 178 height 14
copy h3 "PASTEL'S"
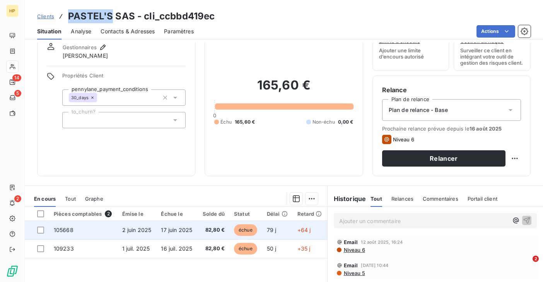
scroll to position [60, 0]
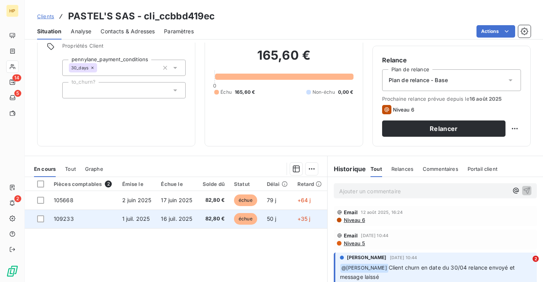
click at [128, 214] on td "1 juil. 2025" at bounding box center [137, 218] width 39 height 19
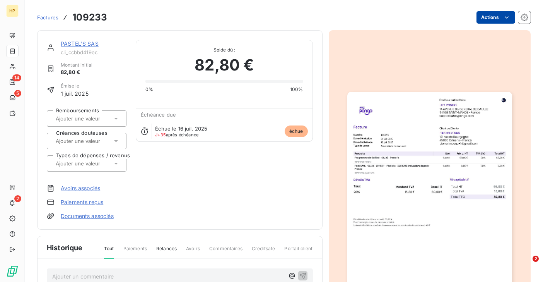
click at [501, 17] on html "HP 14 5 2 Factures 109233 Actions PASTEL'S SAS cli_ccbbd419ec Montant initial 8…" at bounding box center [271, 141] width 543 height 282
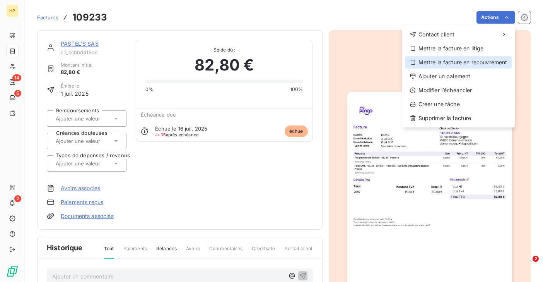
click at [459, 66] on div "Mettre la facture en recouvrement" at bounding box center [458, 62] width 107 height 12
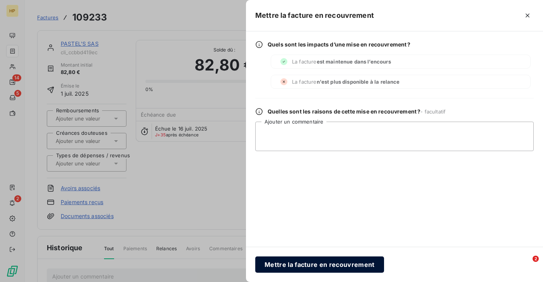
click at [336, 262] on button "Mettre la facture en recouvrement" at bounding box center [319, 264] width 129 height 16
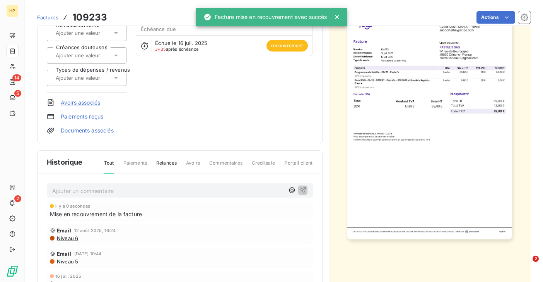
scroll to position [128, 0]
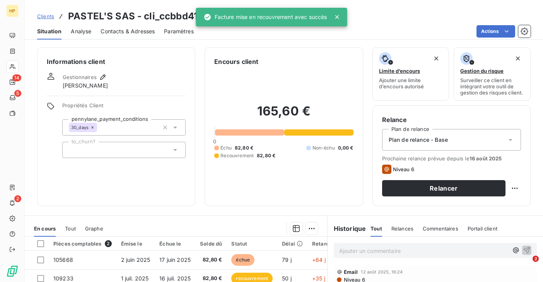
scroll to position [32, 0]
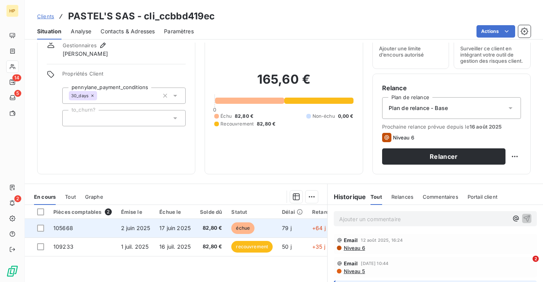
click at [100, 226] on td "105668" at bounding box center [83, 228] width 68 height 19
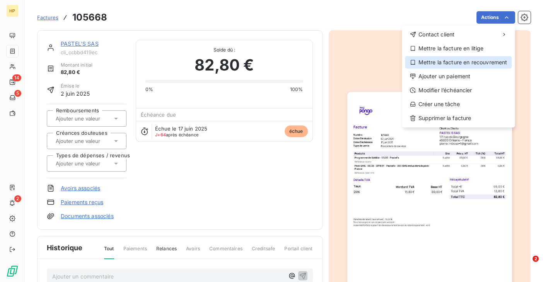
click at [468, 63] on div "Mettre la facture en recouvrement" at bounding box center [458, 62] width 107 height 12
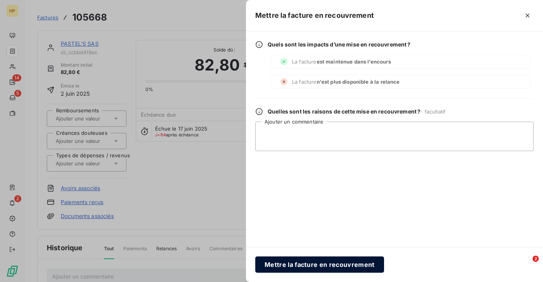
click at [278, 258] on button "Mettre la facture en recouvrement" at bounding box center [319, 264] width 129 height 16
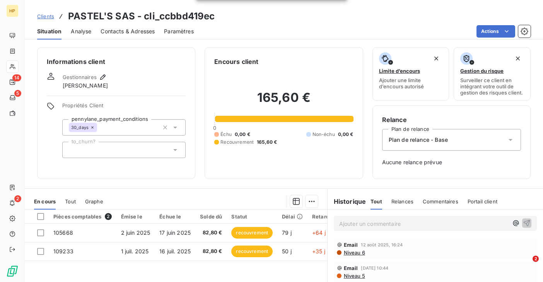
click at [41, 19] on span "Clients" at bounding box center [45, 16] width 17 height 6
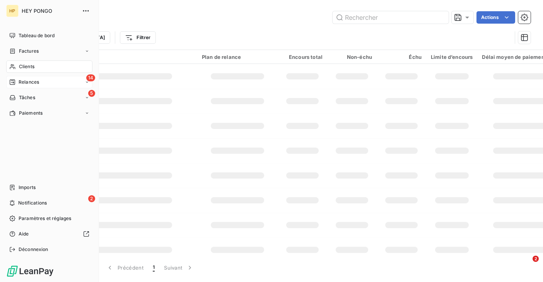
click at [21, 80] on span "Relances" at bounding box center [29, 82] width 21 height 7
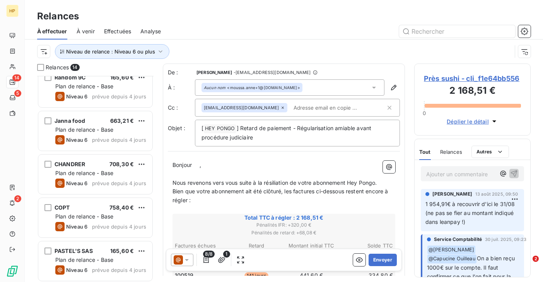
scroll to position [401, 0]
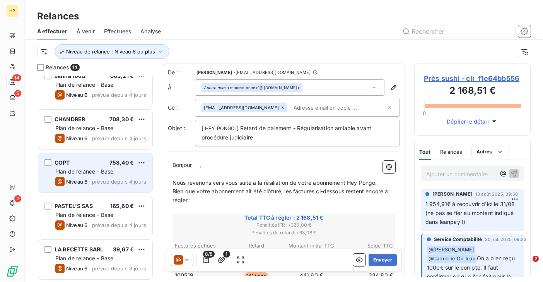
click at [83, 178] on span "Niveau 6" at bounding box center [76, 181] width 21 height 6
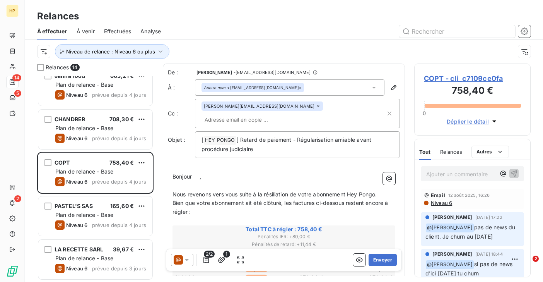
click at [472, 80] on span "COPT - cli_c7109ce0fa" at bounding box center [472, 78] width 97 height 10
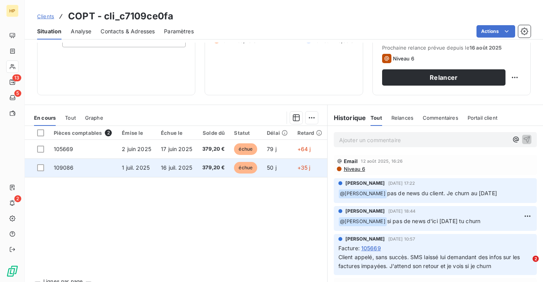
click at [84, 164] on td "109086" at bounding box center [83, 167] width 68 height 19
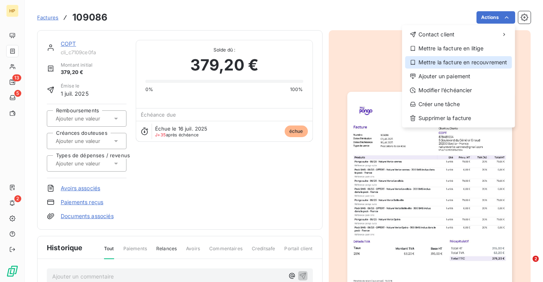
click at [464, 62] on div "Mettre la facture en recouvrement" at bounding box center [458, 62] width 107 height 12
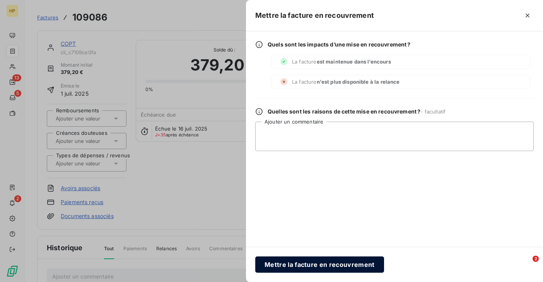
click at [288, 265] on button "Mettre la facture en recouvrement" at bounding box center [319, 264] width 129 height 16
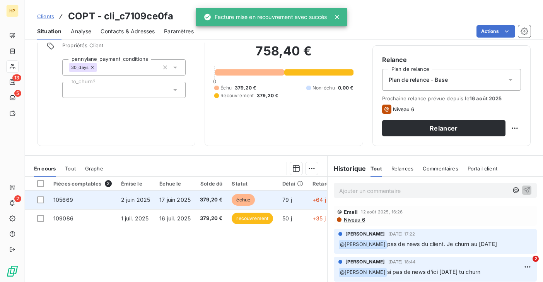
scroll to position [68, 0]
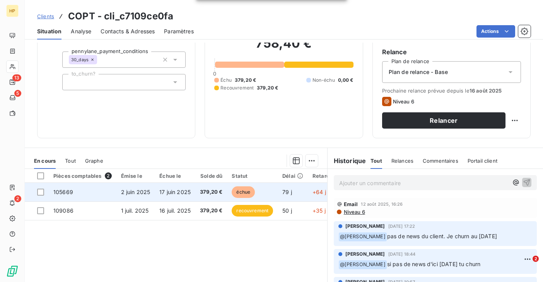
click at [145, 190] on span "2 juin 2025" at bounding box center [135, 191] width 29 height 7
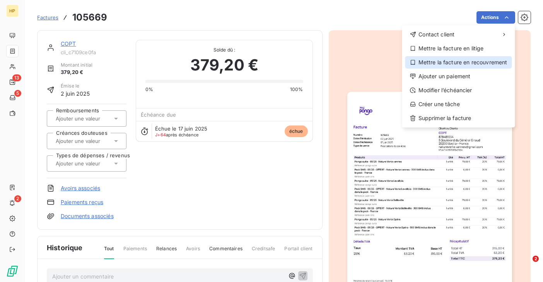
click at [477, 63] on div "Mettre la facture en recouvrement" at bounding box center [458, 62] width 107 height 12
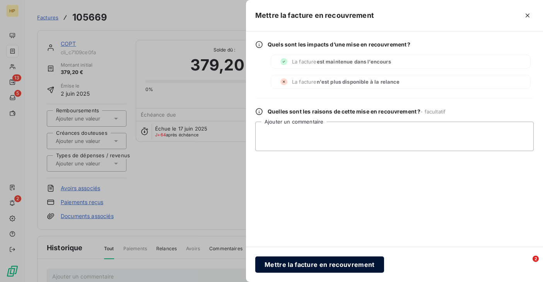
click at [316, 264] on button "Mettre la facture en recouvrement" at bounding box center [319, 264] width 129 height 16
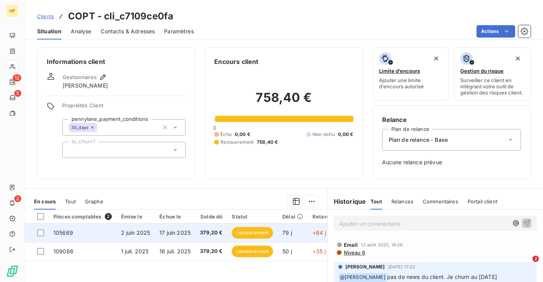
click at [172, 232] on span "17 juin 2025" at bounding box center [174, 232] width 31 height 7
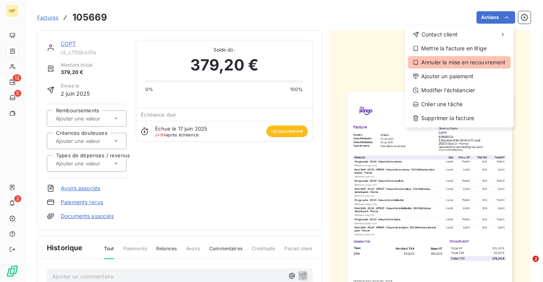
click at [485, 62] on div "Annuler la mise en recouvrement" at bounding box center [459, 62] width 103 height 12
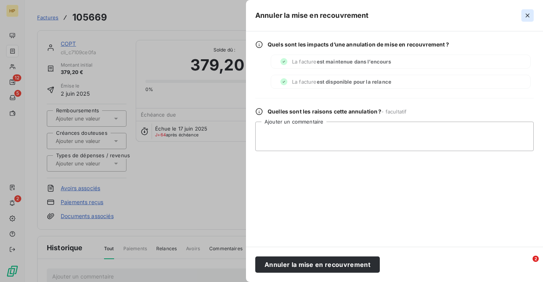
click at [528, 13] on icon "button" at bounding box center [528, 16] width 8 height 8
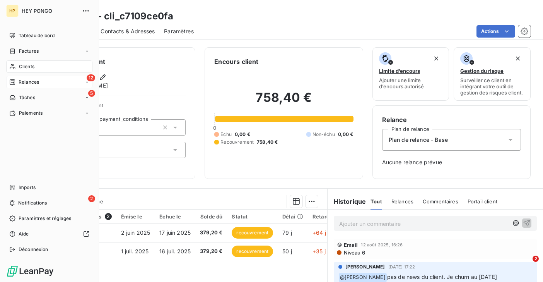
click at [17, 80] on div "Relances" at bounding box center [24, 82] width 30 height 7
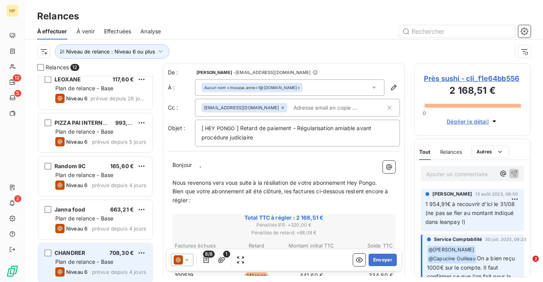
scroll to position [314, 0]
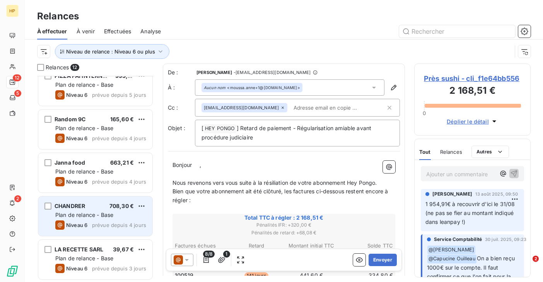
click at [84, 222] on span "Niveau 6" at bounding box center [76, 225] width 21 height 6
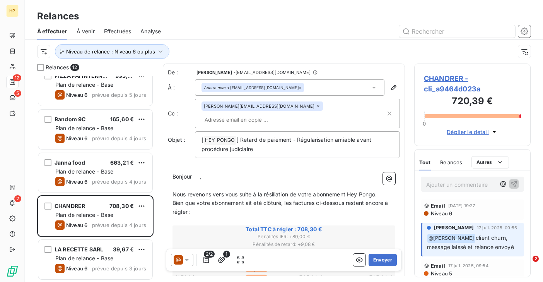
click at [441, 78] on span "CHANDRER - cli_a9464d023a" at bounding box center [472, 83] width 97 height 21
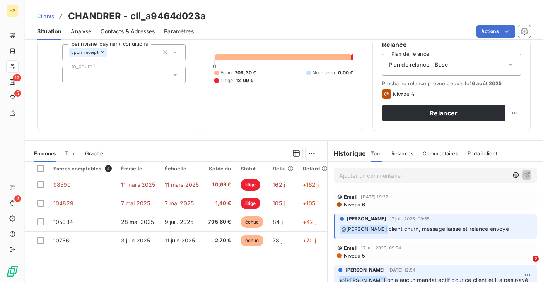
scroll to position [125, 0]
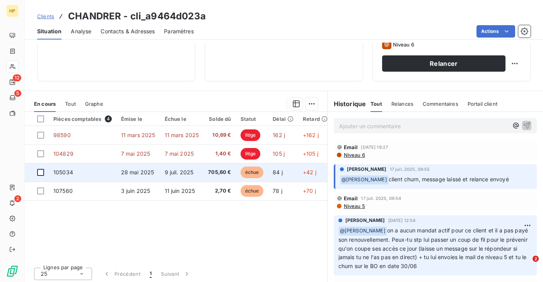
click at [43, 170] on div at bounding box center [40, 172] width 7 height 7
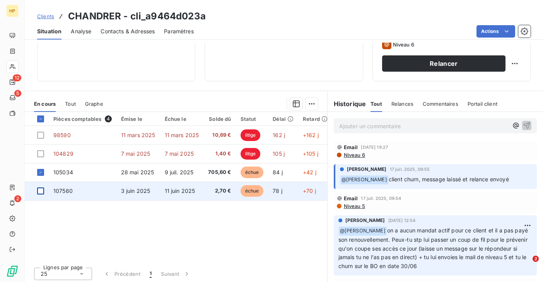
click at [40, 192] on div at bounding box center [40, 190] width 7 height 7
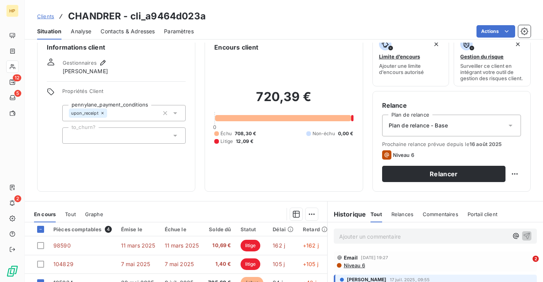
scroll to position [0, 0]
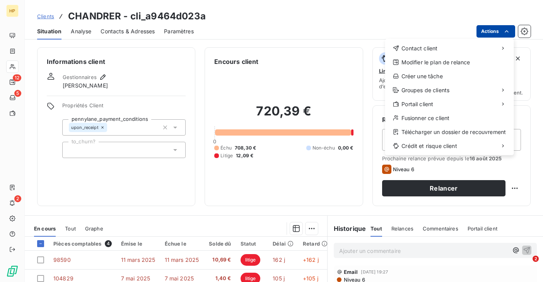
click at [499, 34] on html "HP 12 5 2 Clients CHANDRER - cli_a9464d023a Situation Analyse Contacts & Adress…" at bounding box center [271, 141] width 543 height 282
click at [256, 195] on html "HP 12 5 2 Clients CHANDRER - cli_a9464d023a Situation Analyse Contacts & Adress…" at bounding box center [271, 141] width 543 height 282
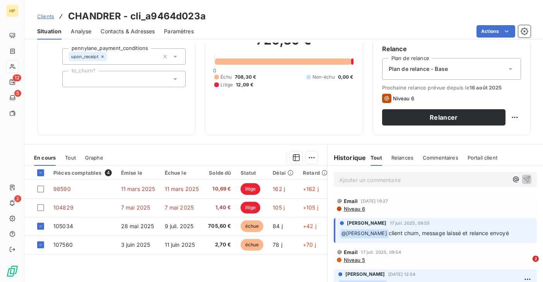
scroll to position [119, 0]
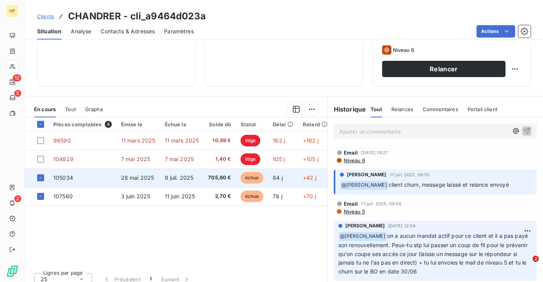
click at [193, 180] on td "9 juil. 2025" at bounding box center [182, 177] width 44 height 19
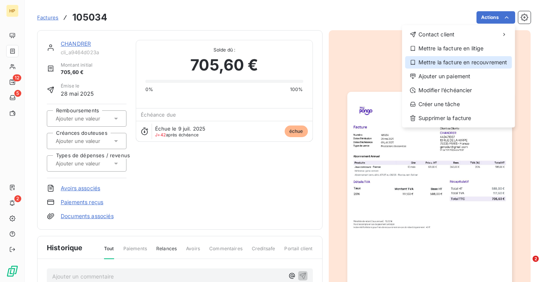
click at [473, 62] on div "Mettre la facture en recouvrement" at bounding box center [458, 62] width 107 height 12
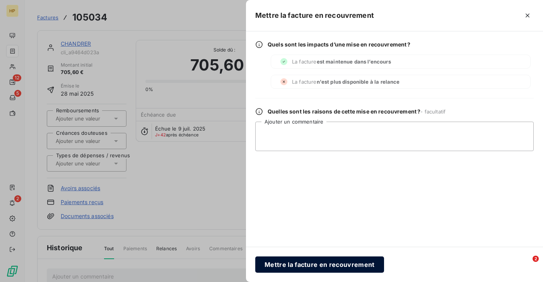
click at [319, 264] on button "Mettre la facture en recouvrement" at bounding box center [319, 264] width 129 height 16
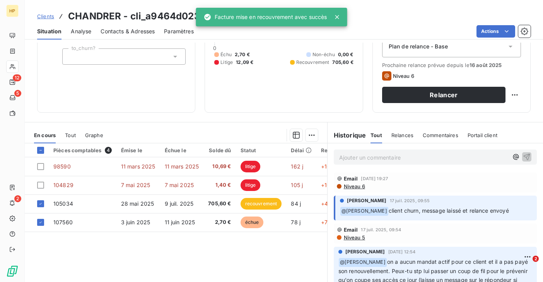
scroll to position [127, 0]
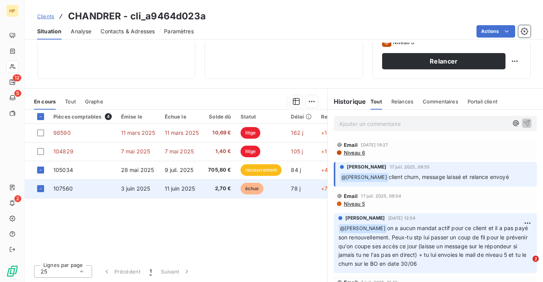
click at [157, 188] on td "3 juin 2025" at bounding box center [138, 188] width 44 height 19
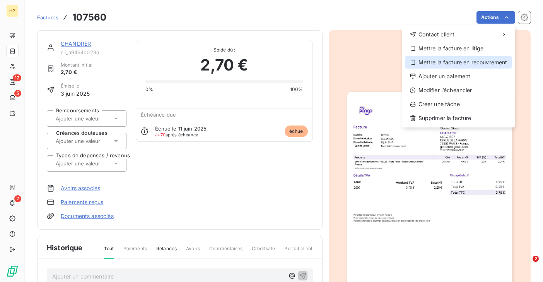
click at [473, 62] on div "Mettre la facture en recouvrement" at bounding box center [458, 62] width 107 height 12
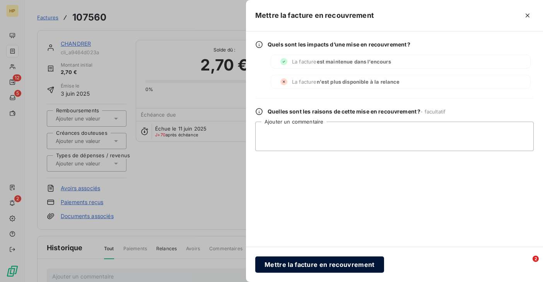
click at [286, 265] on button "Mettre la facture en recouvrement" at bounding box center [319, 264] width 129 height 16
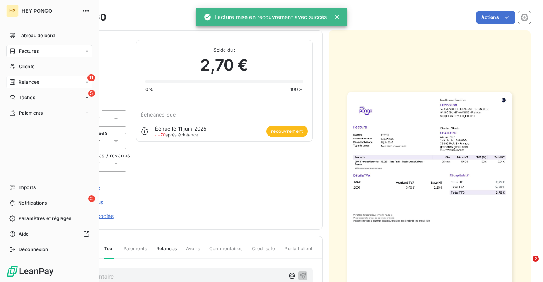
click at [22, 82] on span "Relances" at bounding box center [29, 82] width 21 height 7
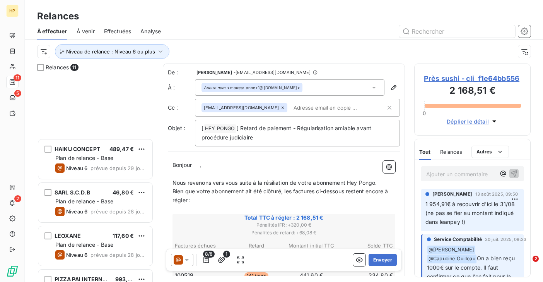
scroll to position [271, 0]
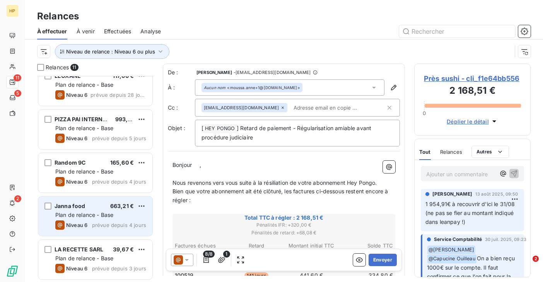
click at [89, 214] on span "Plan de relance - Base" at bounding box center [84, 214] width 58 height 7
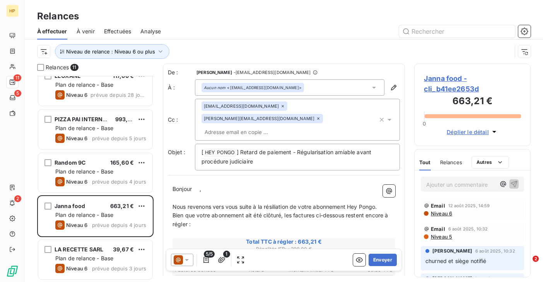
click at [444, 80] on span "Janna food - cli_b41ee2653d" at bounding box center [472, 83] width 97 height 21
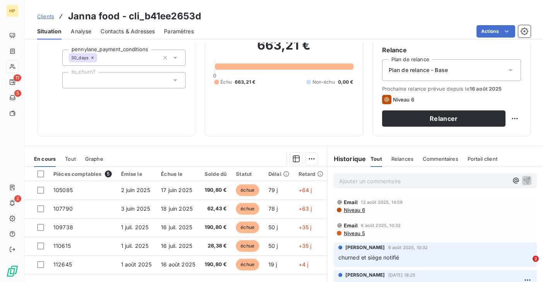
scroll to position [127, 0]
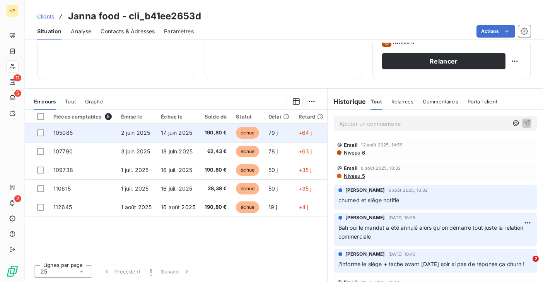
click at [88, 133] on td "105085" at bounding box center [83, 132] width 68 height 19
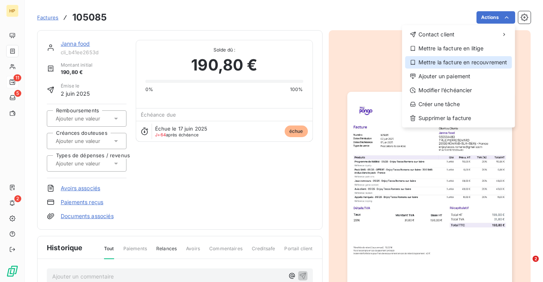
click at [470, 62] on div "Mettre la facture en recouvrement" at bounding box center [458, 62] width 107 height 12
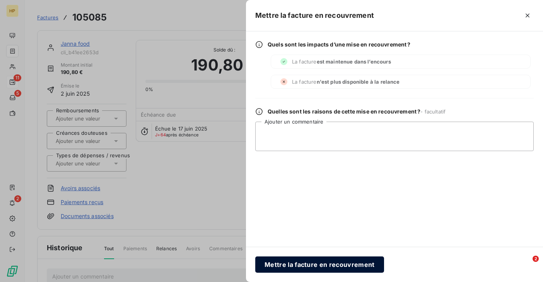
click at [304, 261] on button "Mettre la facture en recouvrement" at bounding box center [319, 264] width 129 height 16
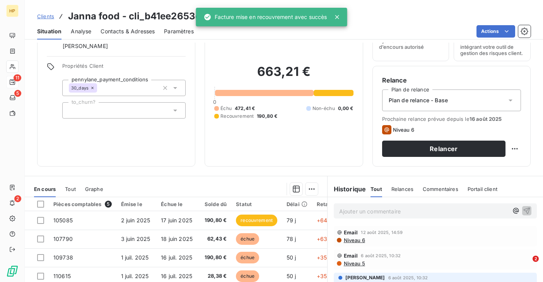
scroll to position [80, 0]
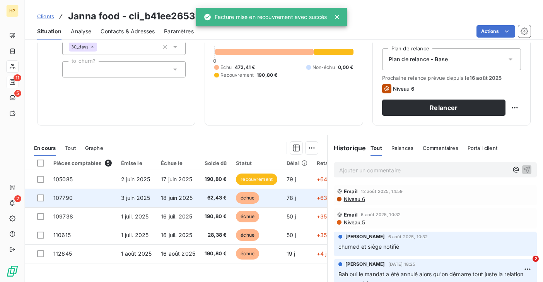
click at [176, 194] on td "18 juin 2025" at bounding box center [178, 197] width 44 height 19
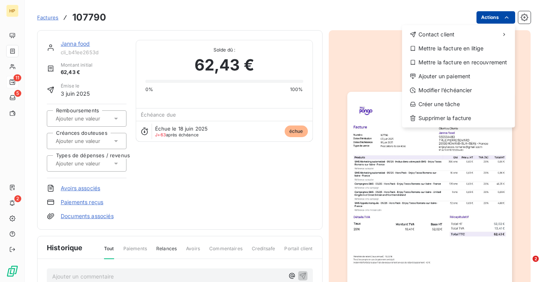
click at [502, 16] on html "HP 11 5 2 Factures 107790 Actions Contact client Mettre la facture en litige Me…" at bounding box center [271, 141] width 543 height 282
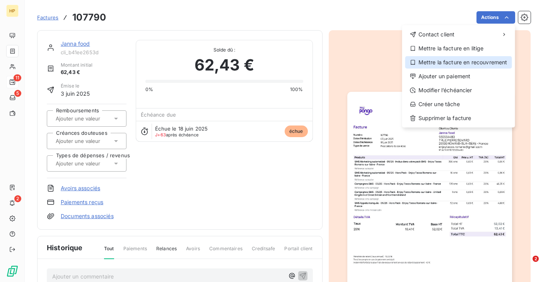
click at [477, 61] on div "Mettre la facture en recouvrement" at bounding box center [458, 62] width 107 height 12
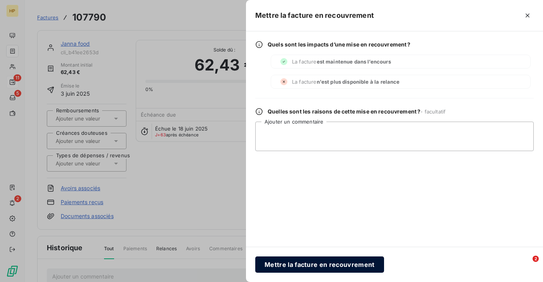
click at [286, 265] on button "Mettre la facture en recouvrement" at bounding box center [319, 264] width 129 height 16
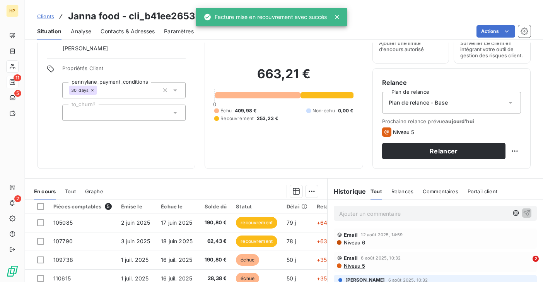
scroll to position [108, 0]
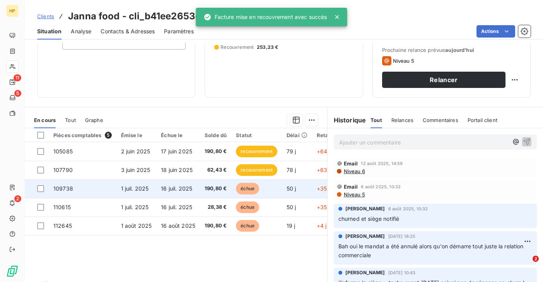
click at [144, 183] on td "1 juil. 2025" at bounding box center [136, 188] width 40 height 19
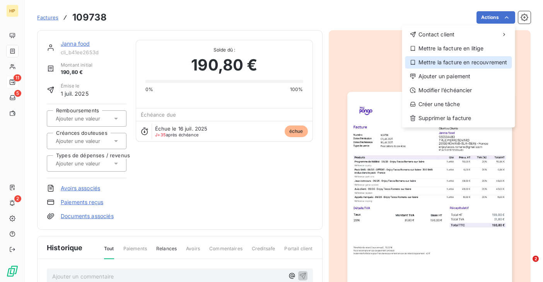
click at [477, 64] on div "Mettre la facture en recouvrement" at bounding box center [458, 62] width 107 height 12
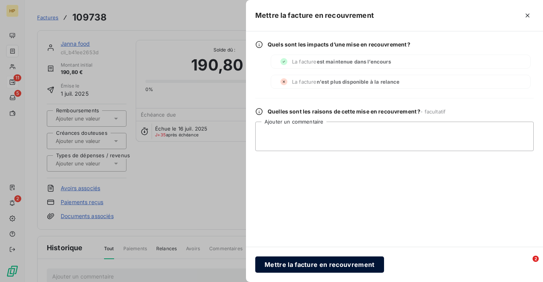
click at [284, 264] on button "Mettre la facture en recouvrement" at bounding box center [319, 264] width 129 height 16
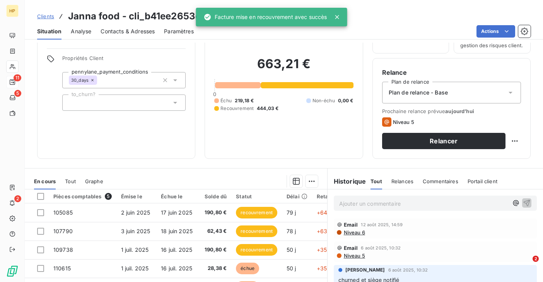
scroll to position [127, 0]
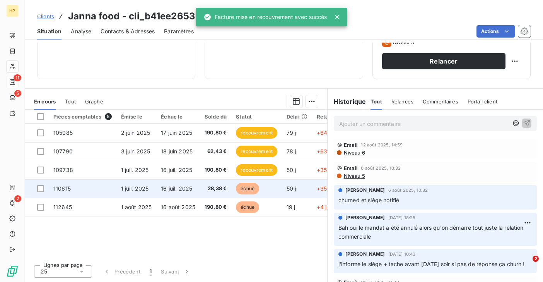
click at [153, 182] on td "1 juil. 2025" at bounding box center [136, 188] width 40 height 19
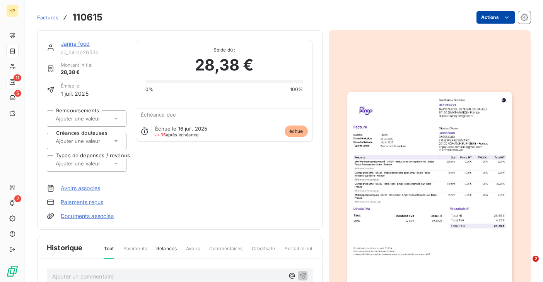
click at [499, 17] on html "HP 11 5 2 Factures 110615 Actions Janna food cli_b41ee2653d Montant initial 28,…" at bounding box center [271, 141] width 543 height 282
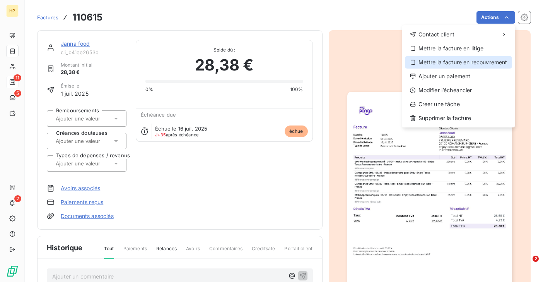
click at [478, 60] on div "Mettre la facture en recouvrement" at bounding box center [458, 62] width 107 height 12
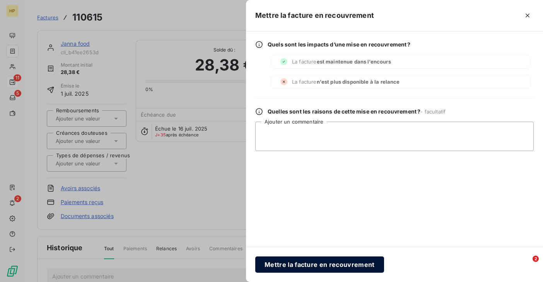
click at [337, 261] on button "Mettre la facture en recouvrement" at bounding box center [319, 264] width 129 height 16
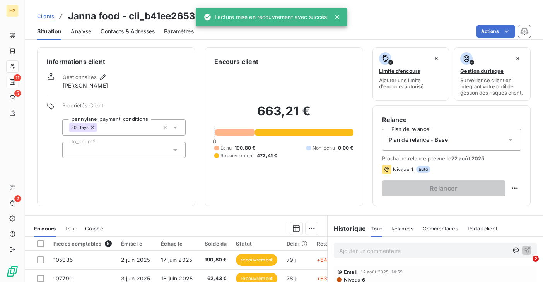
scroll to position [127, 0]
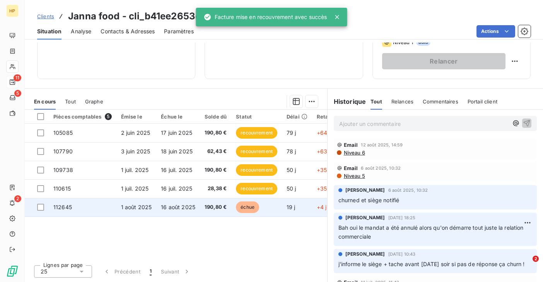
click at [177, 203] on td "16 août 2025" at bounding box center [178, 207] width 44 height 19
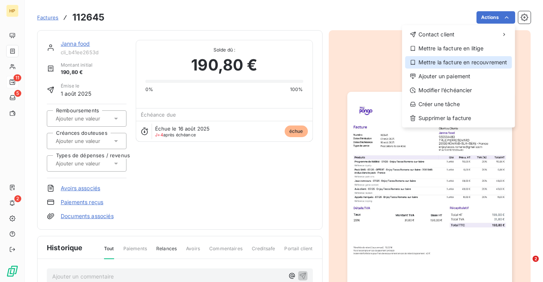
click at [470, 65] on div "Mettre la facture en recouvrement" at bounding box center [458, 62] width 107 height 12
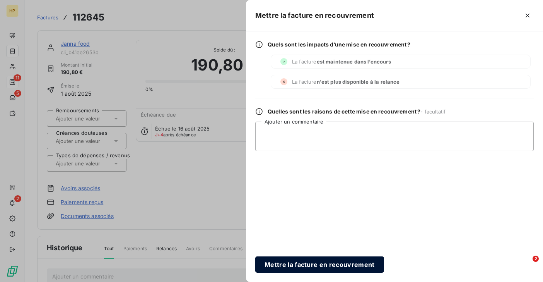
click at [309, 261] on button "Mettre la facture en recouvrement" at bounding box center [319, 264] width 129 height 16
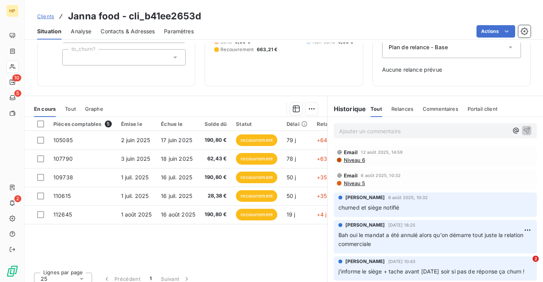
scroll to position [100, 0]
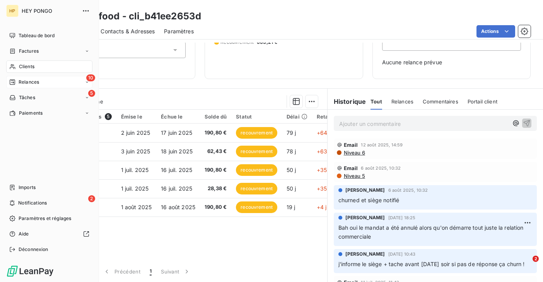
click at [28, 82] on span "Relances" at bounding box center [29, 82] width 21 height 7
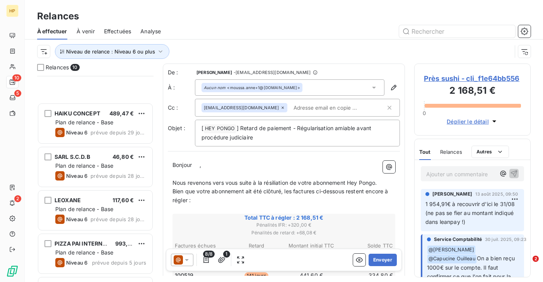
scroll to position [228, 0]
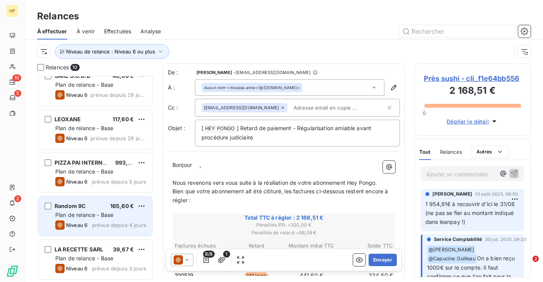
click at [106, 212] on span "Plan de relance - Base" at bounding box center [84, 214] width 58 height 7
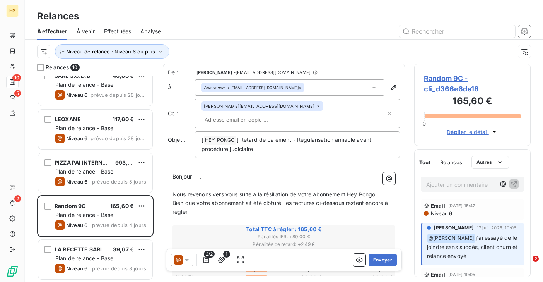
click at [442, 79] on span "Random 9C - cli_d366e6da18" at bounding box center [472, 83] width 97 height 21
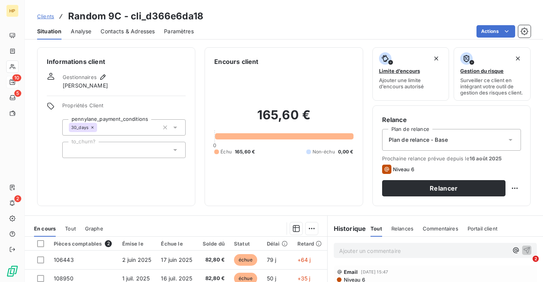
scroll to position [31, 0]
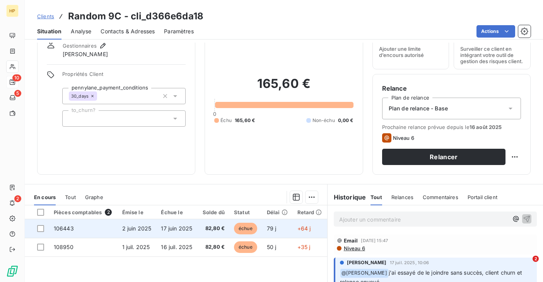
click at [188, 226] on span "17 juin 2025" at bounding box center [176, 228] width 31 height 7
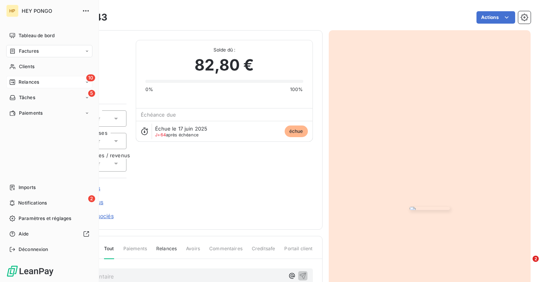
click at [13, 80] on icon at bounding box center [12, 82] width 6 height 6
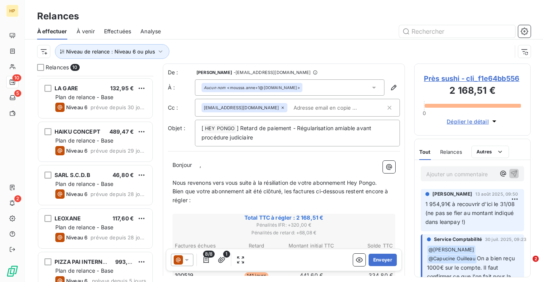
scroll to position [228, 0]
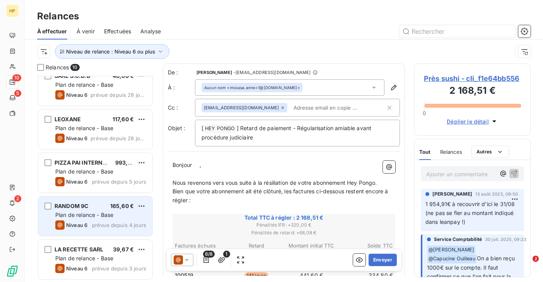
click at [87, 216] on span "Plan de relance - Base" at bounding box center [84, 214] width 58 height 7
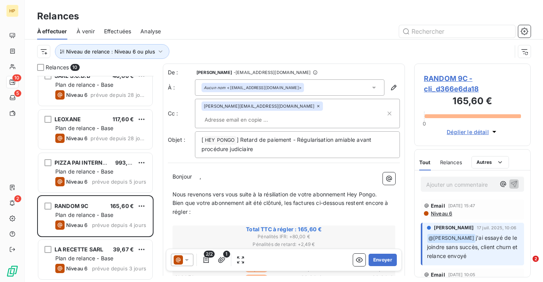
click at [444, 77] on span "RANDOM 9C - cli_d366e6da18" at bounding box center [472, 83] width 97 height 21
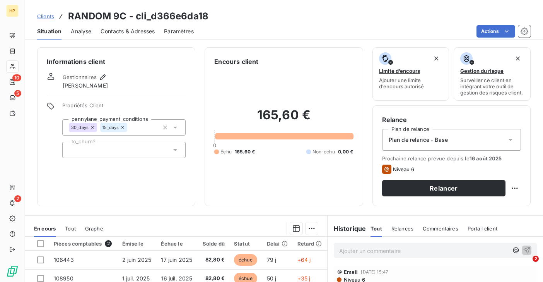
scroll to position [100, 0]
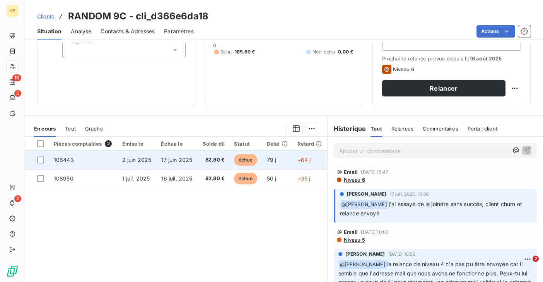
click at [171, 160] on span "17 juin 2025" at bounding box center [176, 159] width 31 height 7
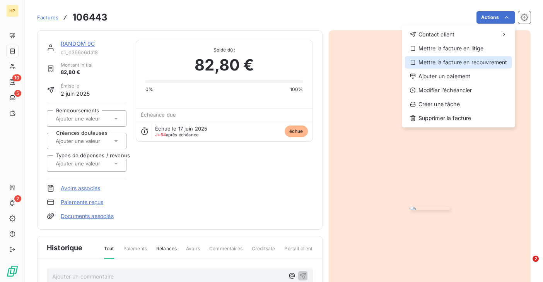
click at [477, 60] on div "Mettre la facture en recouvrement" at bounding box center [458, 62] width 107 height 12
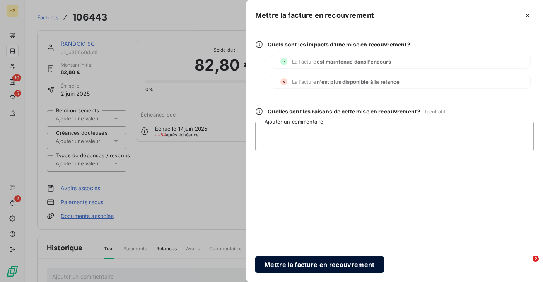
click at [310, 261] on button "Mettre la facture en recouvrement" at bounding box center [319, 264] width 129 height 16
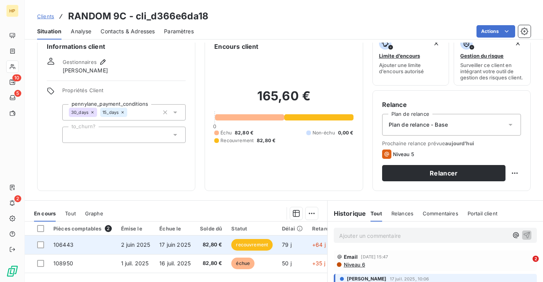
scroll to position [32, 0]
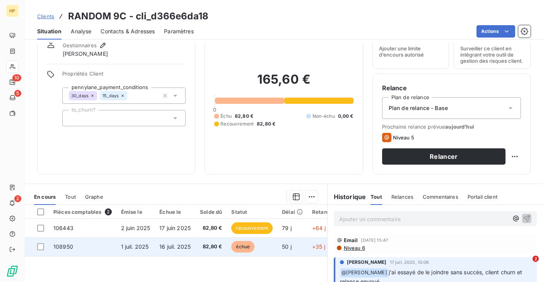
click at [181, 251] on td "16 juil. 2025" at bounding box center [175, 246] width 41 height 19
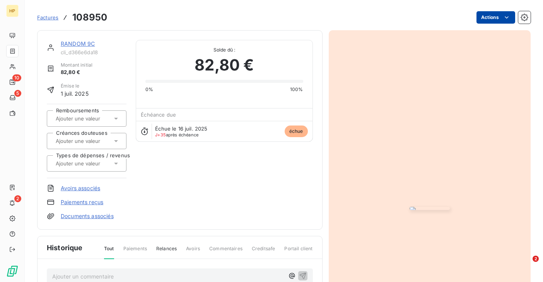
click at [500, 22] on html "HP 10 5 2 Factures 108950 Actions RANDOM 9C cli_d366e6da18 Montant initial 82,8…" at bounding box center [271, 141] width 543 height 282
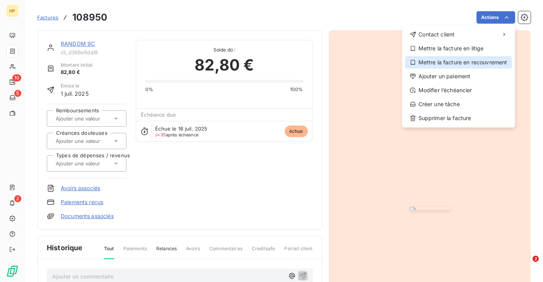
click at [476, 60] on div "Mettre la facture en recouvrement" at bounding box center [458, 62] width 107 height 12
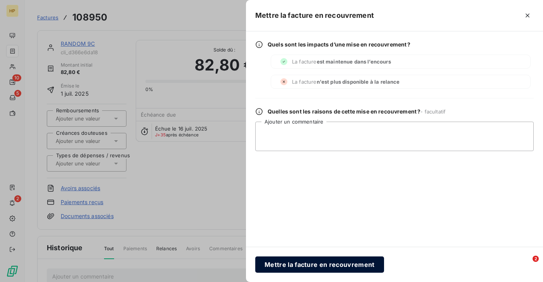
click at [323, 261] on button "Mettre la facture en recouvrement" at bounding box center [319, 264] width 129 height 16
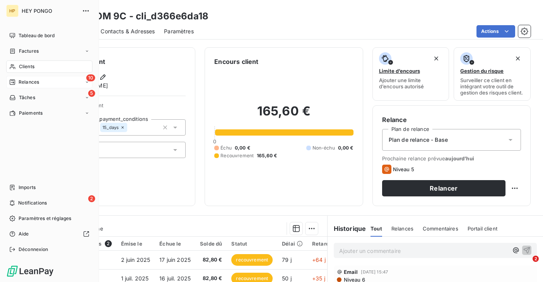
click at [25, 80] on span "Relances" at bounding box center [29, 82] width 21 height 7
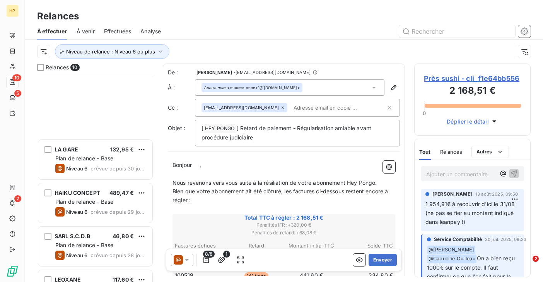
scroll to position [228, 0]
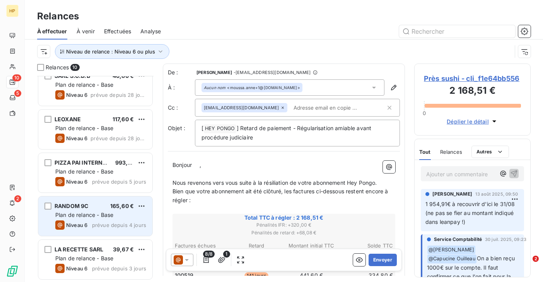
click at [99, 222] on span "prévue depuis 4 jours" at bounding box center [119, 225] width 54 height 6
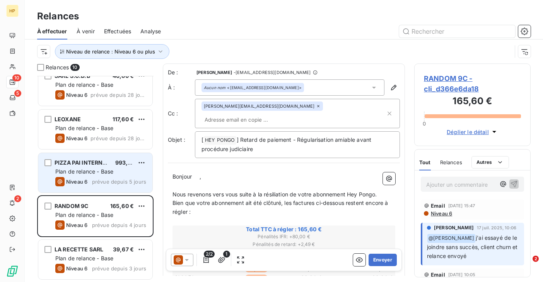
click at [92, 174] on span "Plan de relance - Base" at bounding box center [84, 171] width 58 height 7
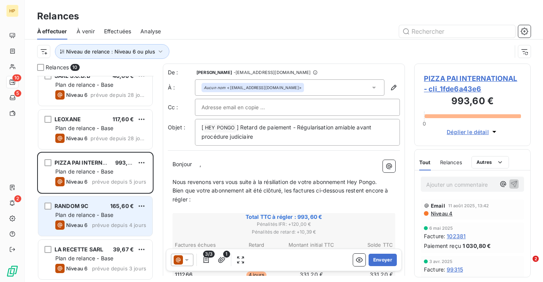
click at [81, 205] on span "RANDOM 9C" at bounding box center [72, 205] width 34 height 7
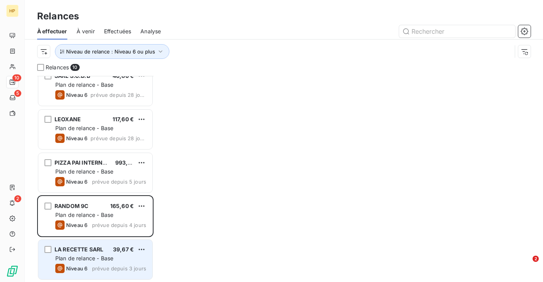
click at [81, 249] on span "LA RECETTE SARL" at bounding box center [79, 249] width 49 height 7
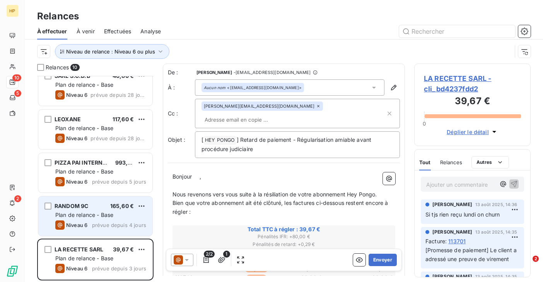
click at [91, 213] on span "Plan de relance - Base" at bounding box center [84, 214] width 58 height 7
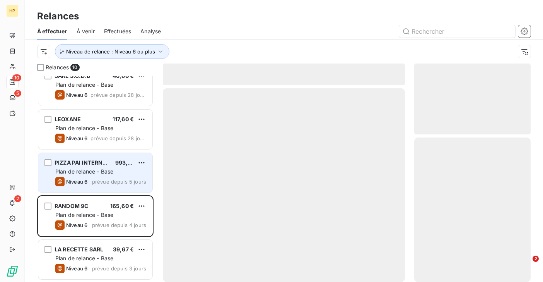
click at [93, 183] on span "prévue depuis 5 jours" at bounding box center [119, 181] width 54 height 6
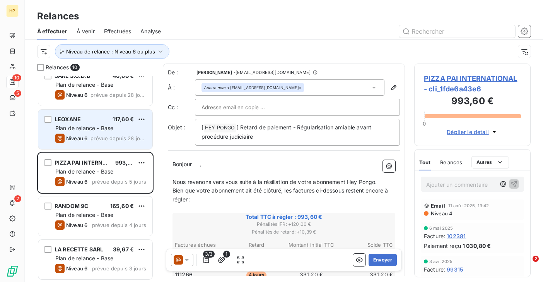
click at [89, 132] on div "LEOXANE 117,60 € Plan de relance - Base Niveau 6 prévue depuis 28 jours" at bounding box center [95, 128] width 114 height 39
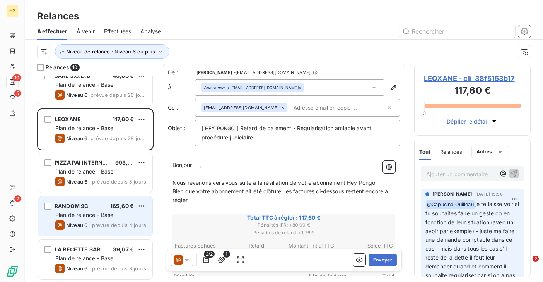
click at [78, 212] on span "Plan de relance - Base" at bounding box center [84, 214] width 58 height 7
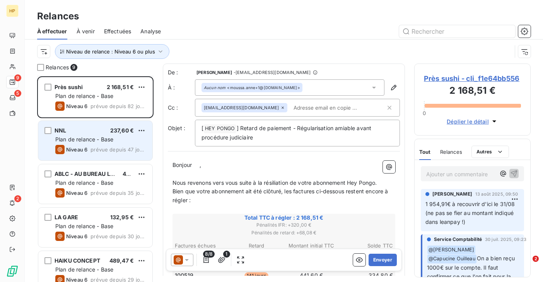
scroll to position [185, 0]
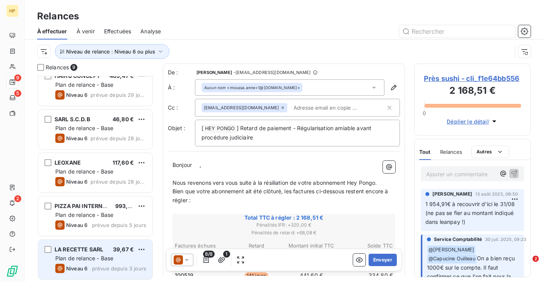
click at [84, 264] on div "Niveau 6" at bounding box center [71, 267] width 32 height 9
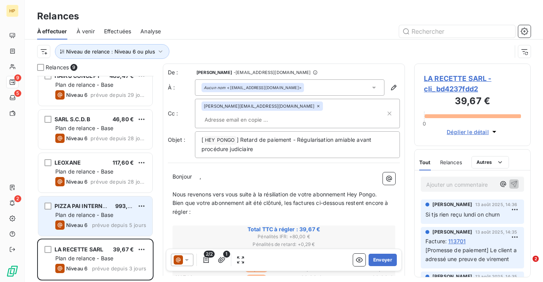
click at [85, 215] on span "Plan de relance - Base" at bounding box center [84, 214] width 58 height 7
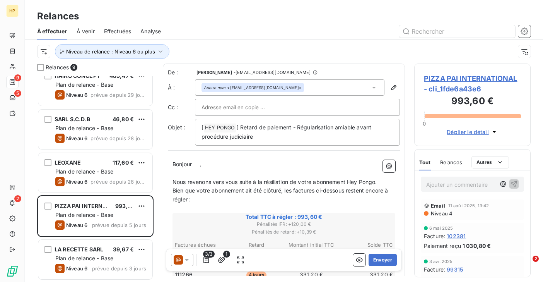
click at [461, 77] on span "PIZZA PAI INTERNATIONAL - cli_1fde6a43e6" at bounding box center [472, 83] width 97 height 21
